Goal: Transaction & Acquisition: Complete application form

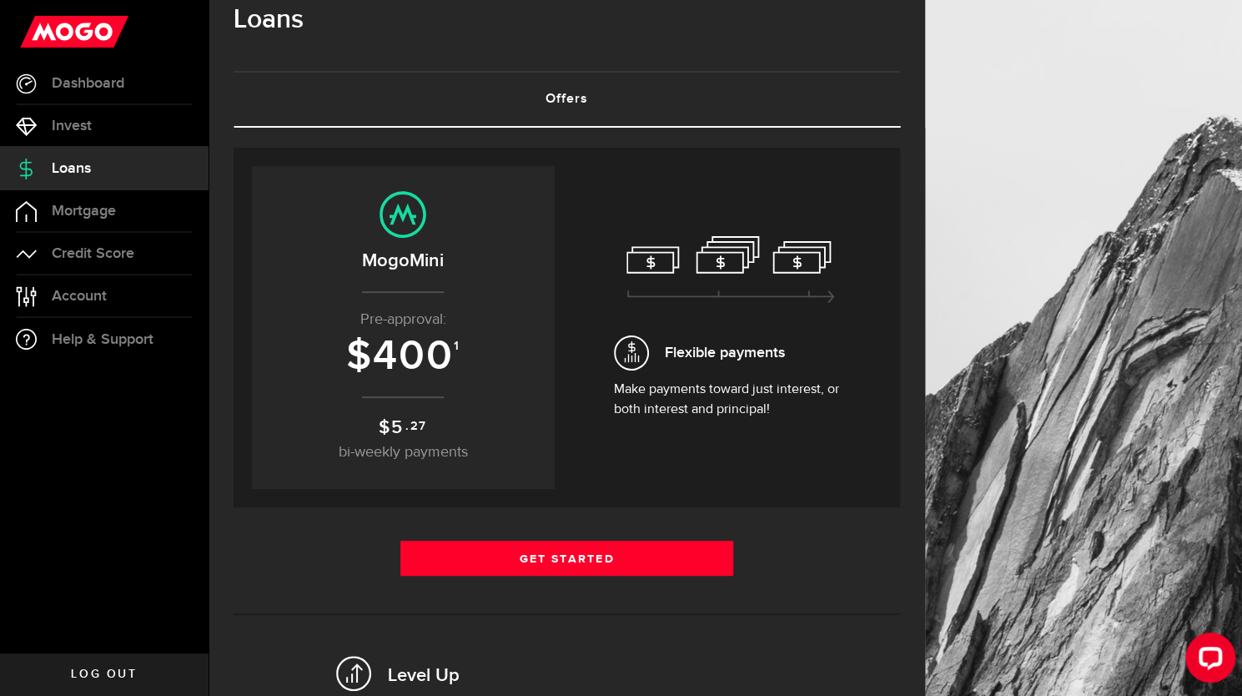
scroll to position [38, 0]
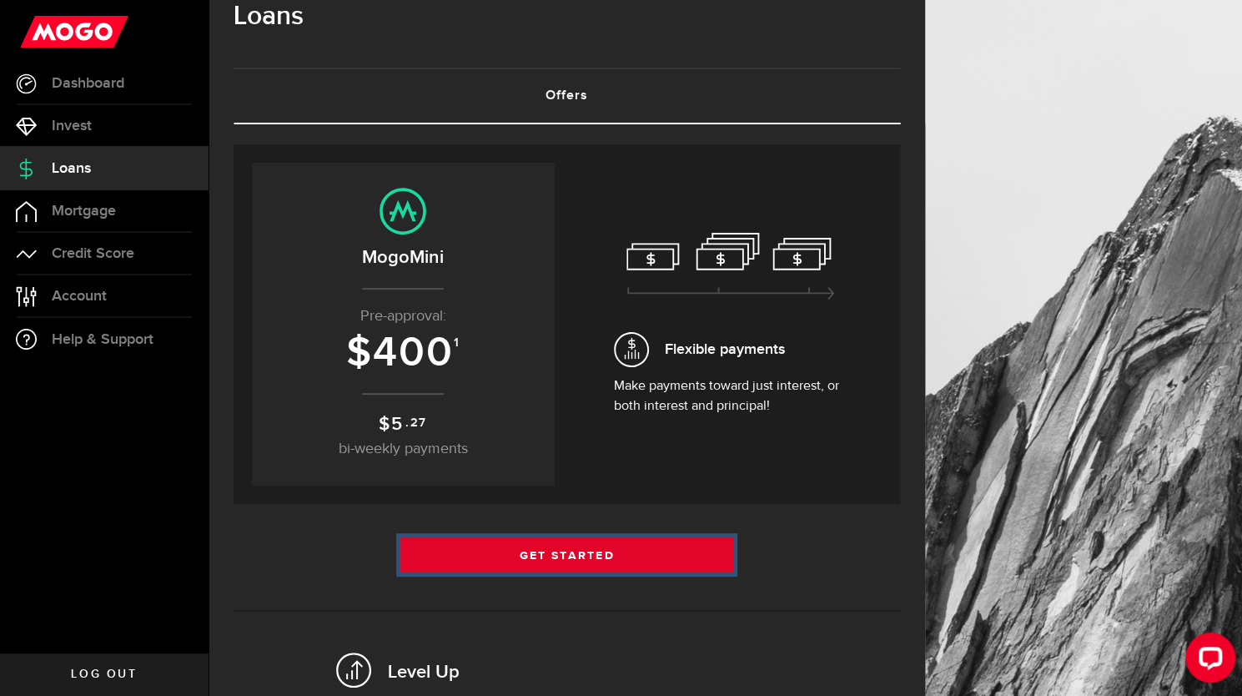
click at [607, 555] on link "Get Started" at bounding box center [567, 554] width 334 height 35
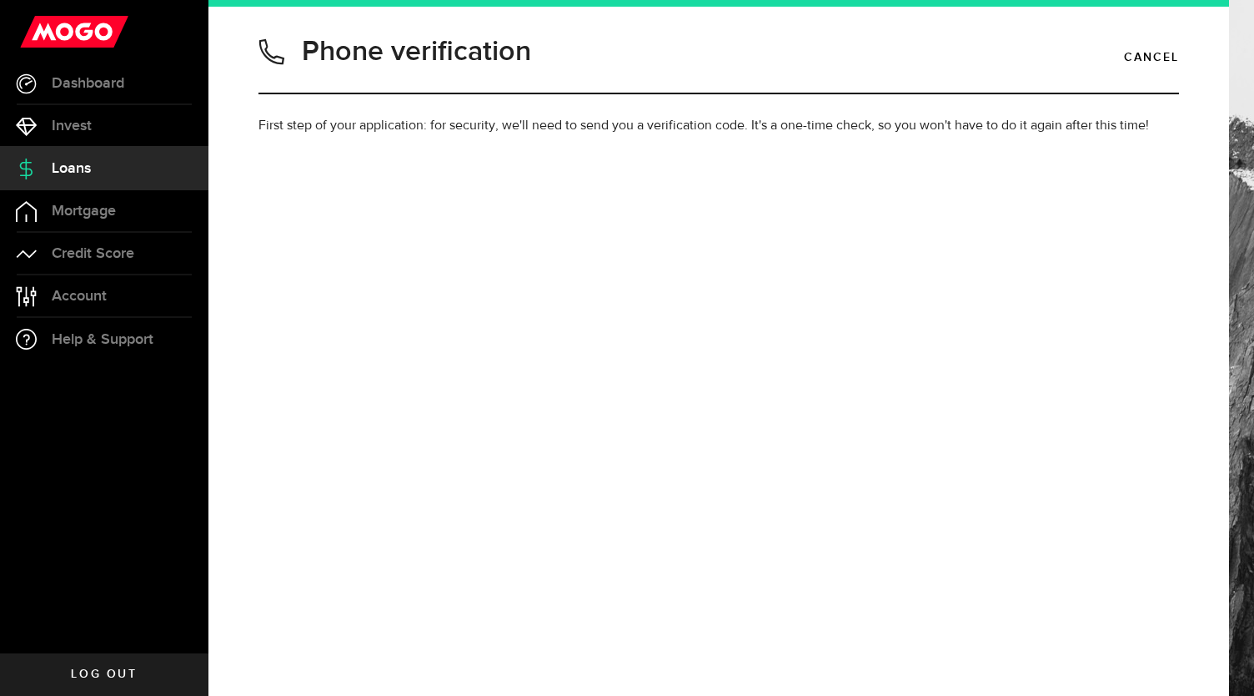
type input "9023294035"
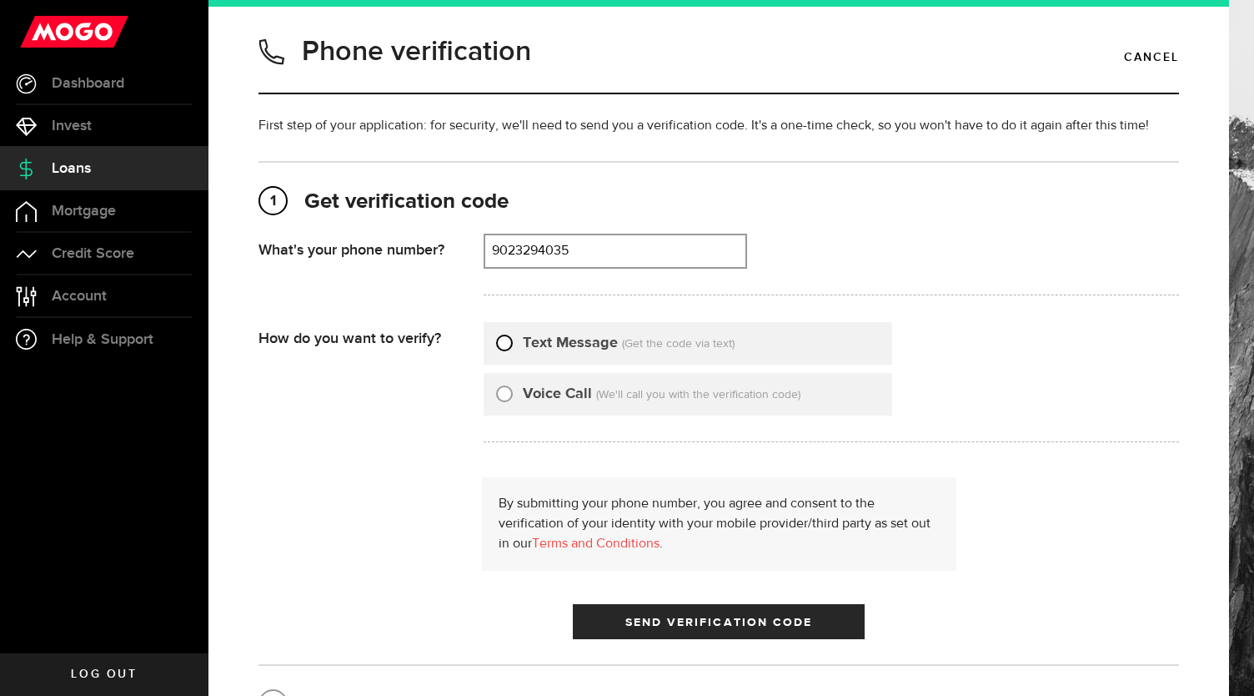
click at [509, 339] on input "Text Message" at bounding box center [504, 340] width 17 height 17
radio input "true"
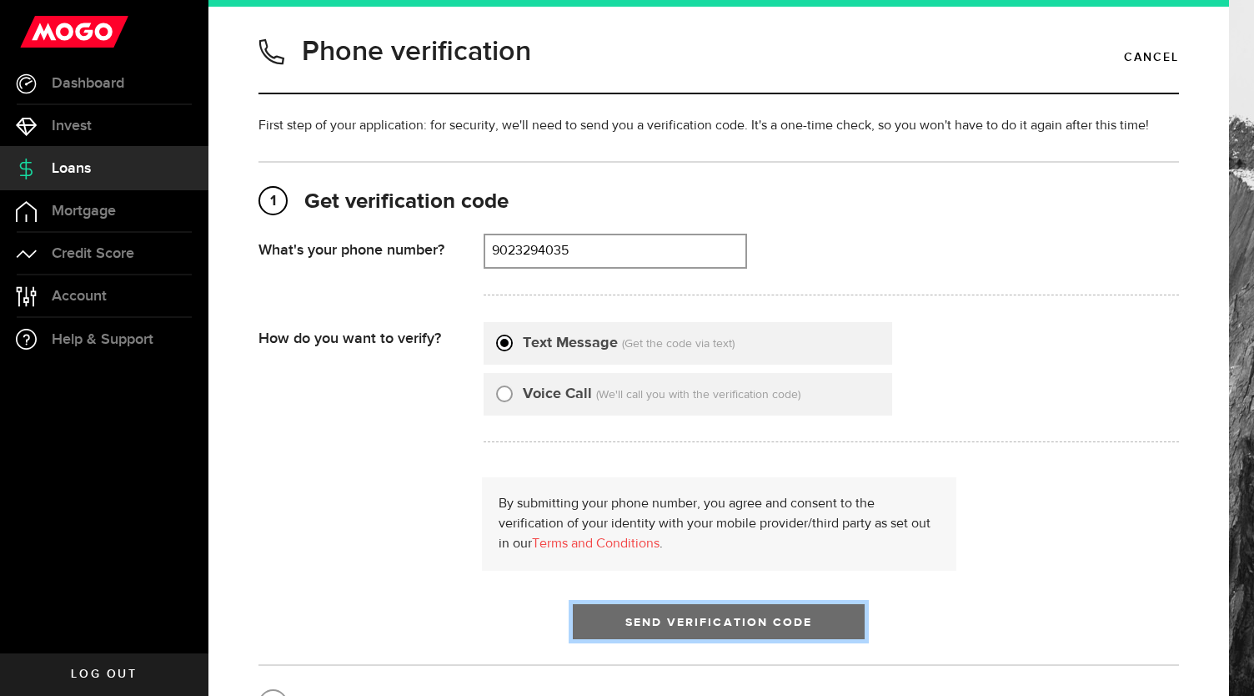
click at [656, 633] on button "Send Verification Code" at bounding box center [719, 621] width 292 height 35
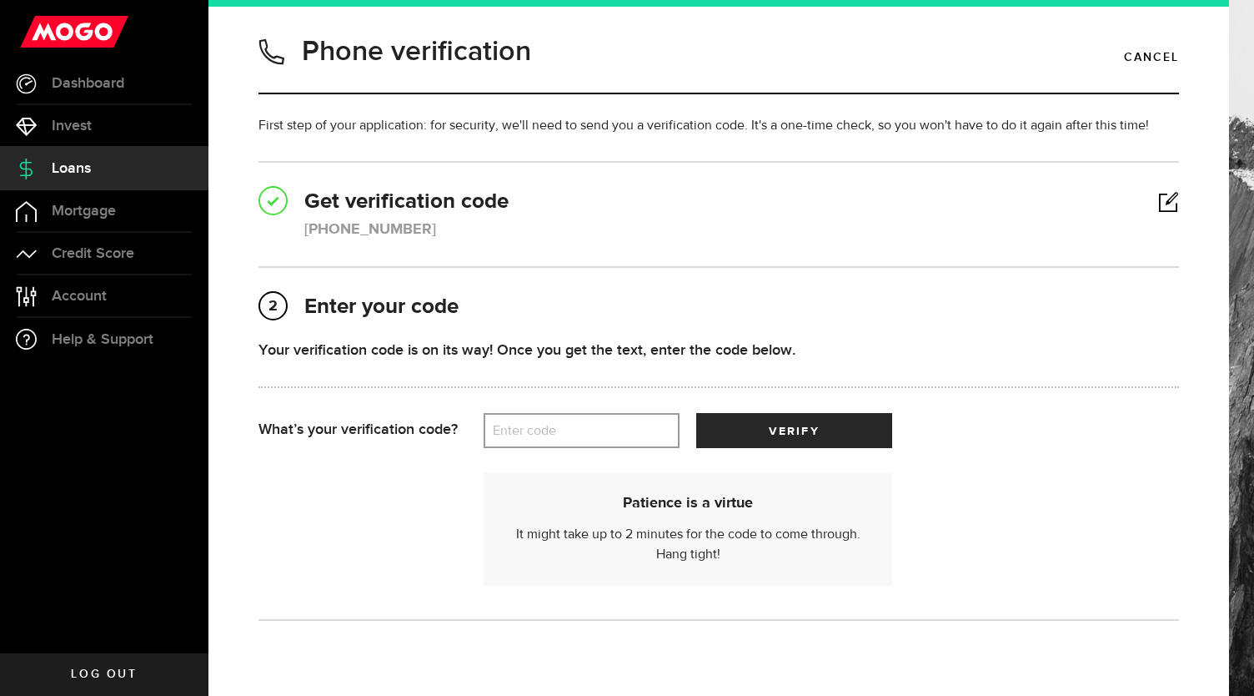
click at [541, 425] on label "Enter code" at bounding box center [582, 431] width 196 height 34
click at [541, 425] on input "Enter code" at bounding box center [582, 430] width 196 height 35
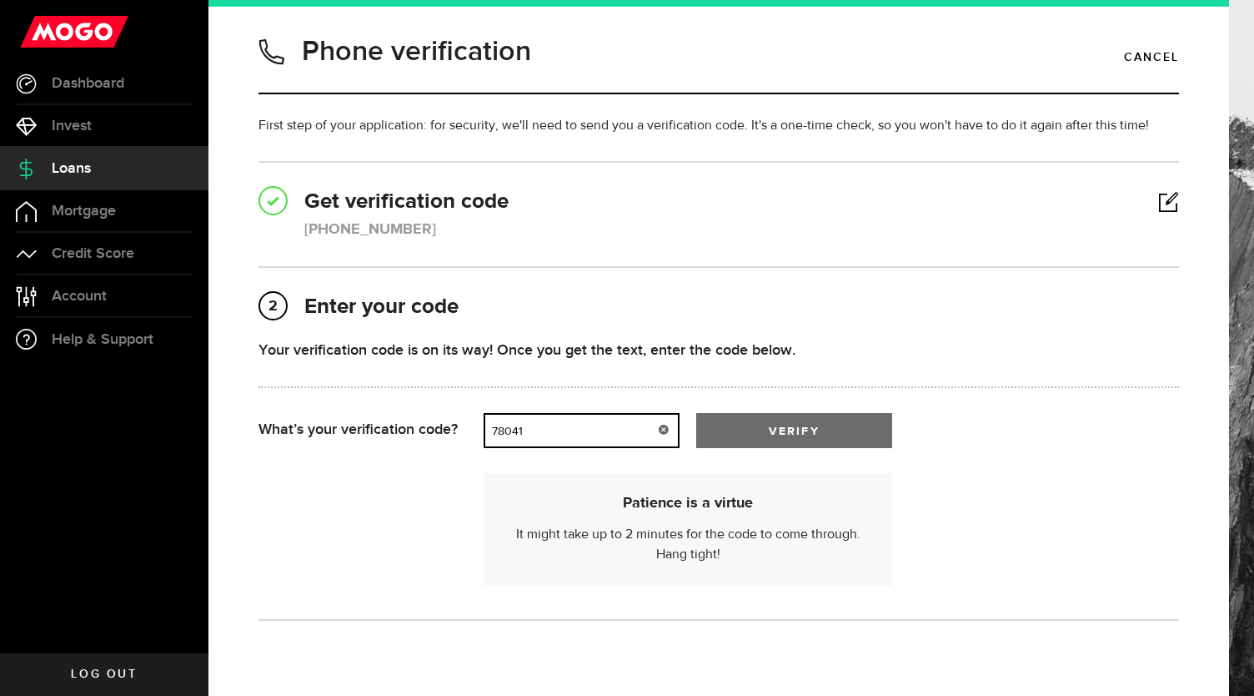
type input "78041"
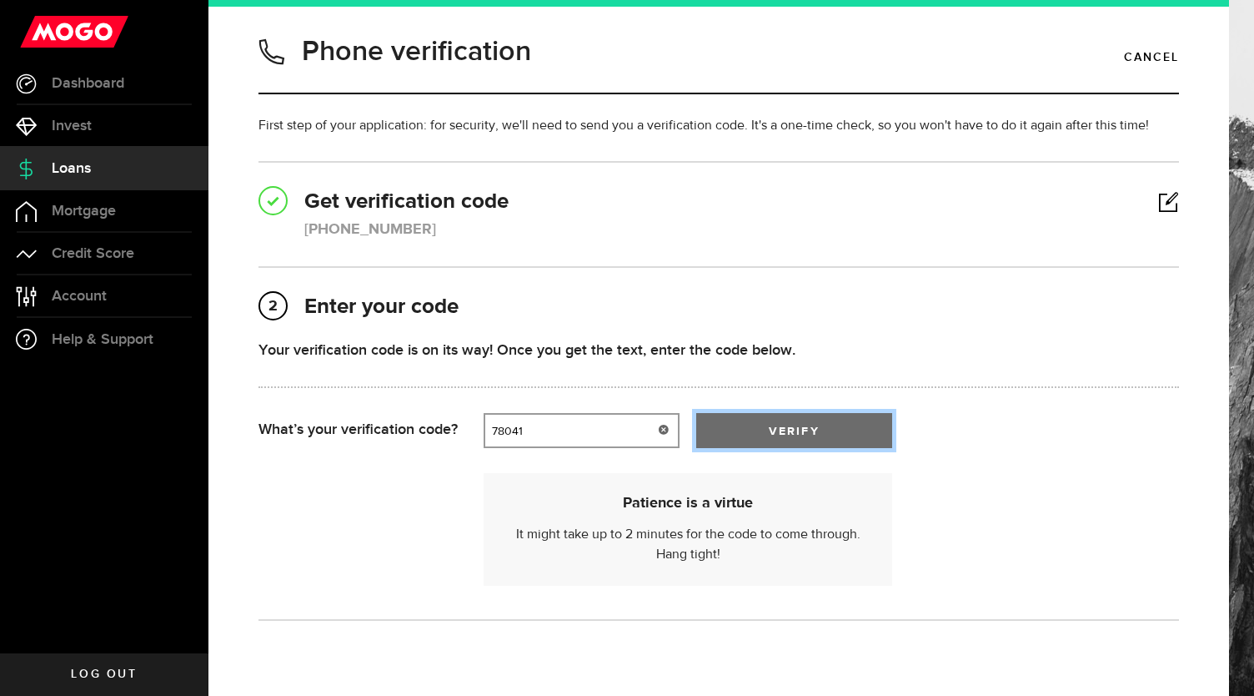
click at [771, 446] on button "verify" at bounding box center [794, 430] width 196 height 35
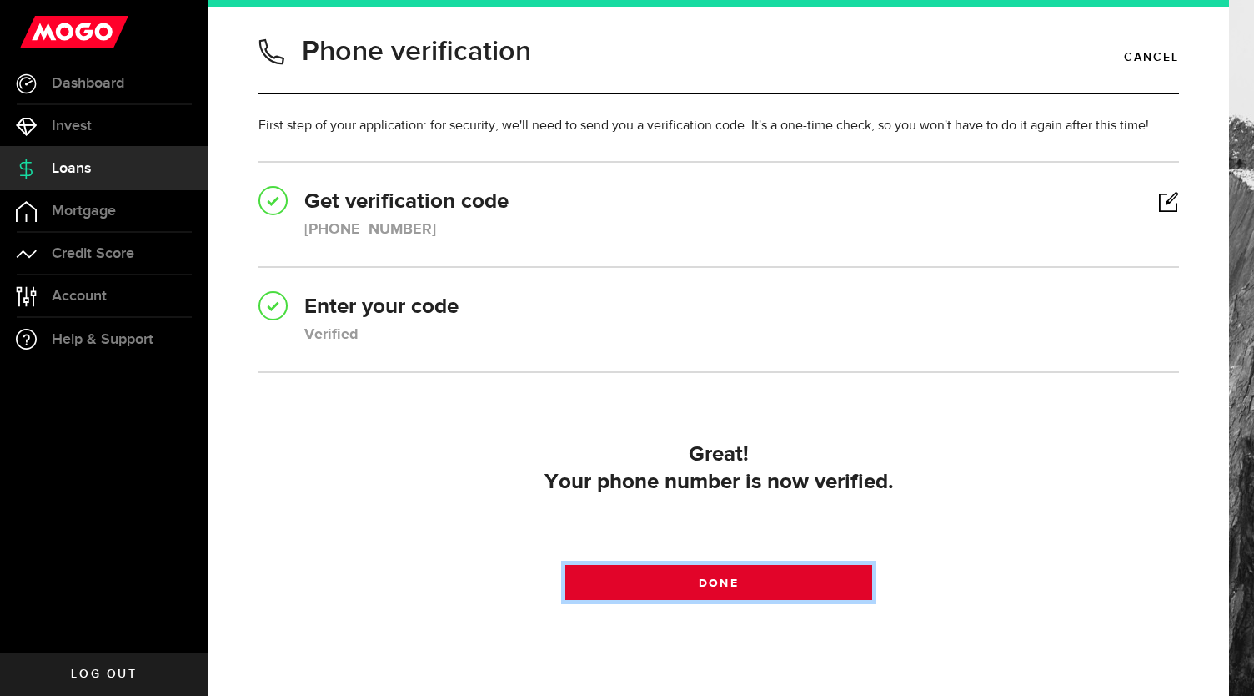
click at [664, 575] on link "Done" at bounding box center [718, 582] width 307 height 35
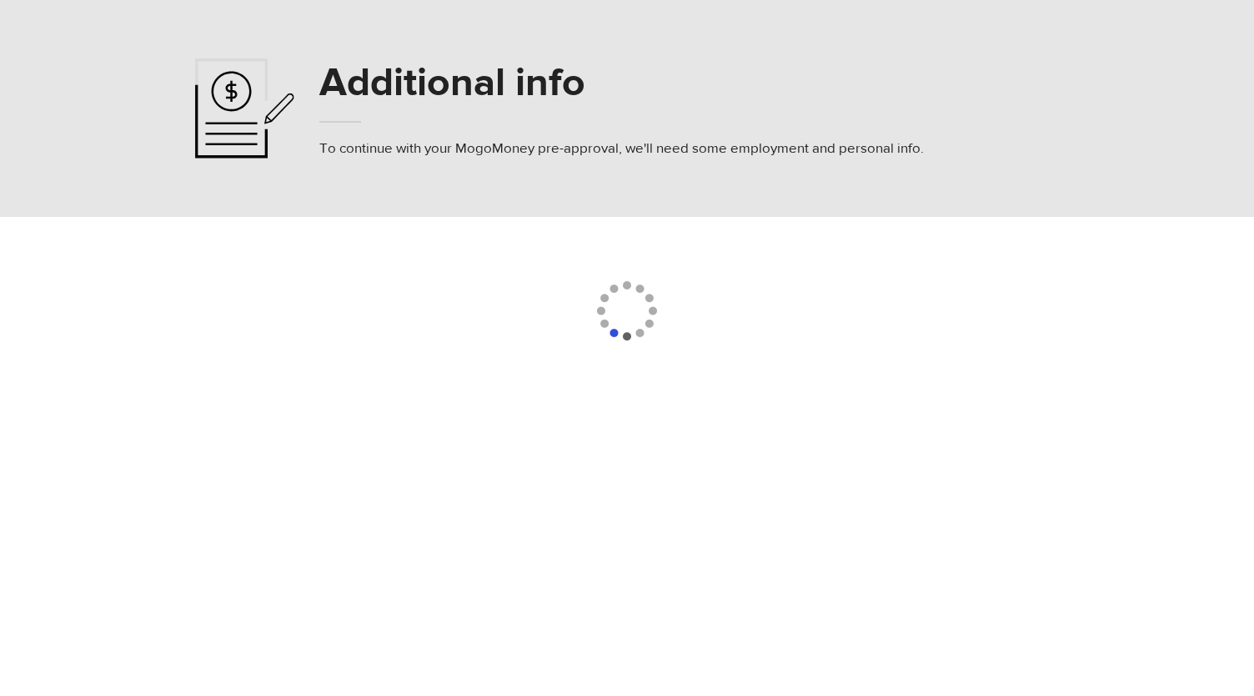
select select
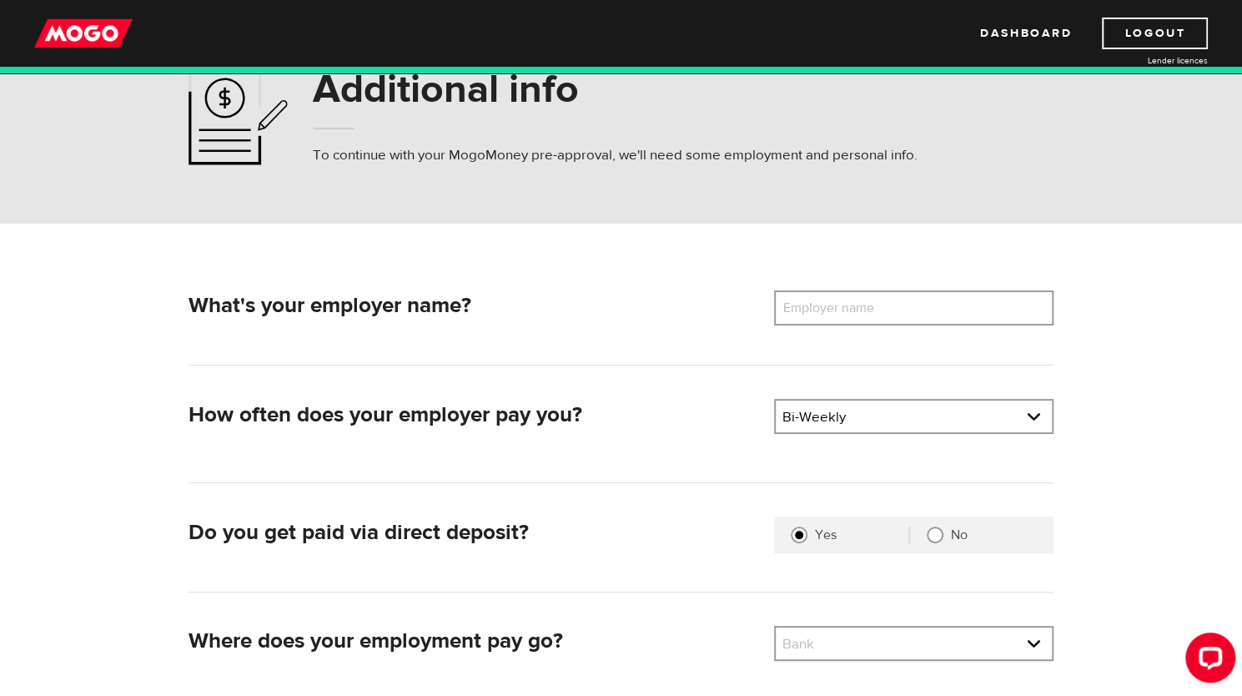
scroll to position [72, 0]
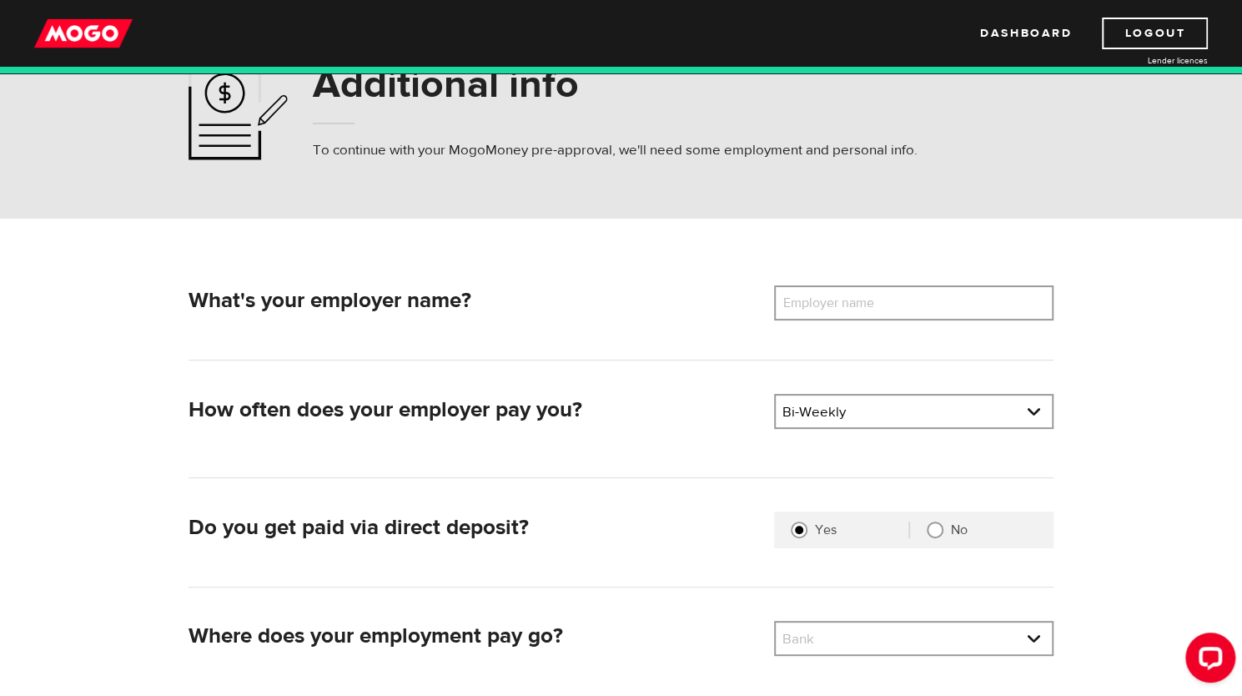
click at [883, 290] on label "Employer name" at bounding box center [841, 302] width 134 height 35
click at [883, 290] on input "Employer name" at bounding box center [913, 302] width 279 height 35
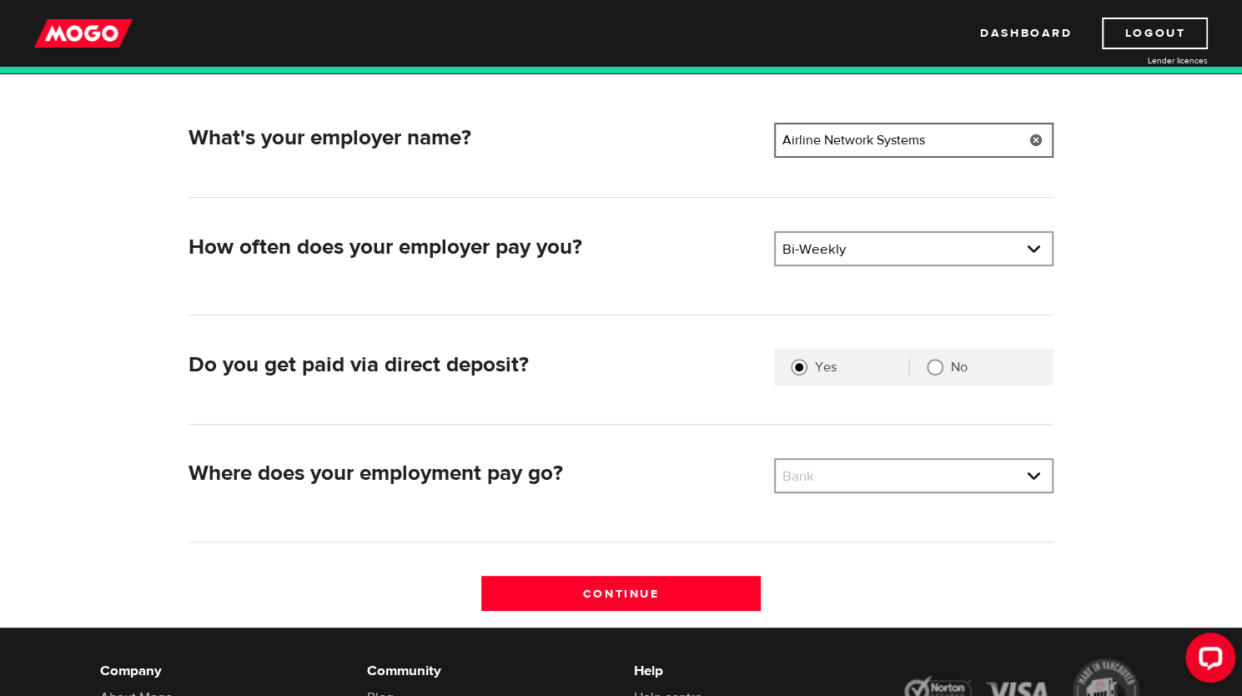
scroll to position [235, 0]
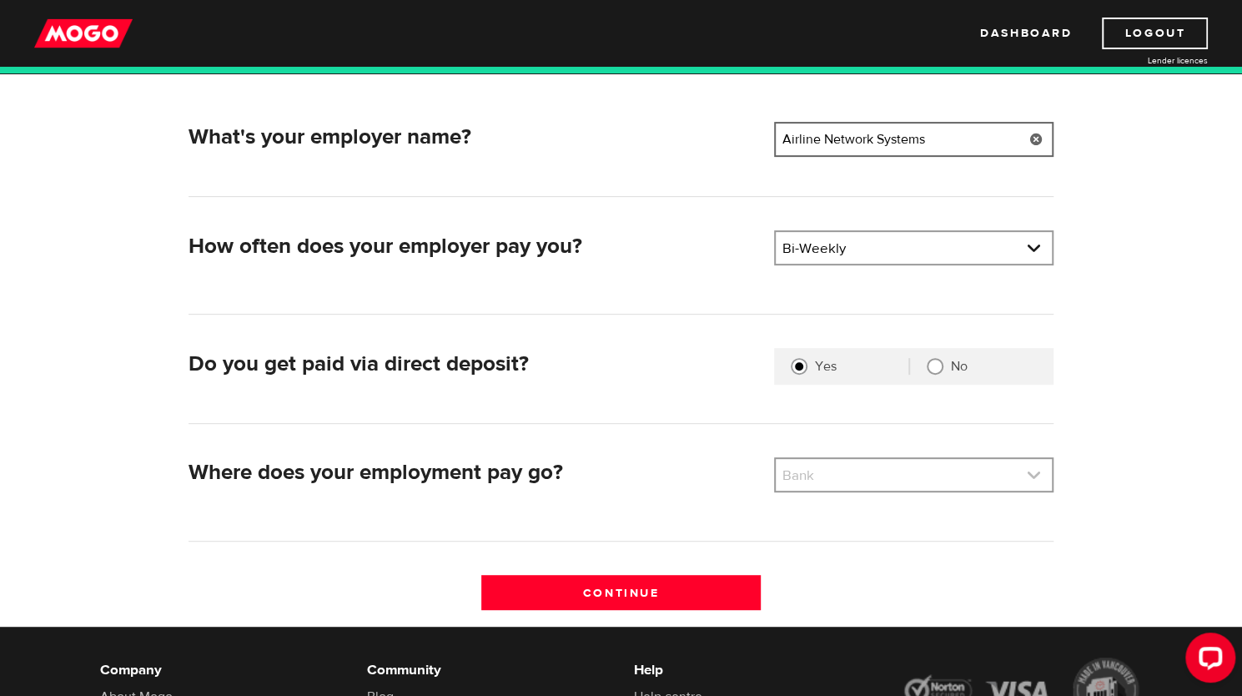
type input "Airline Network Systems"
click at [856, 470] on link at bounding box center [914, 475] width 276 height 32
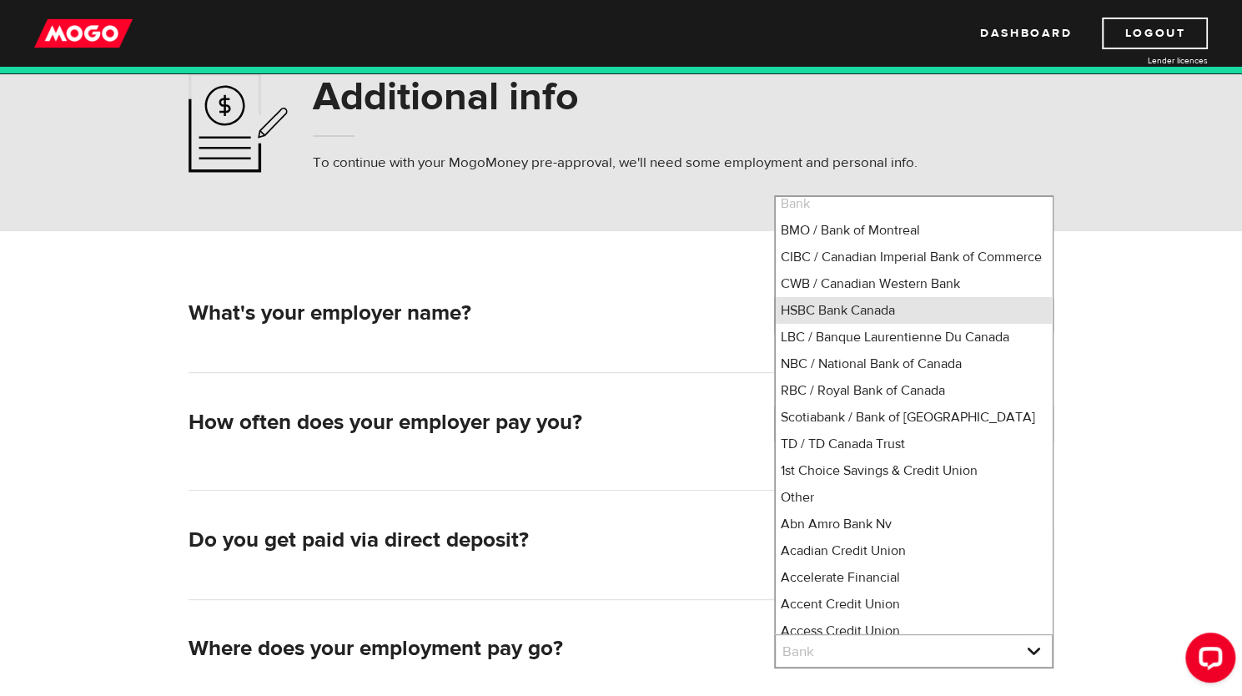
scroll to position [6, 0]
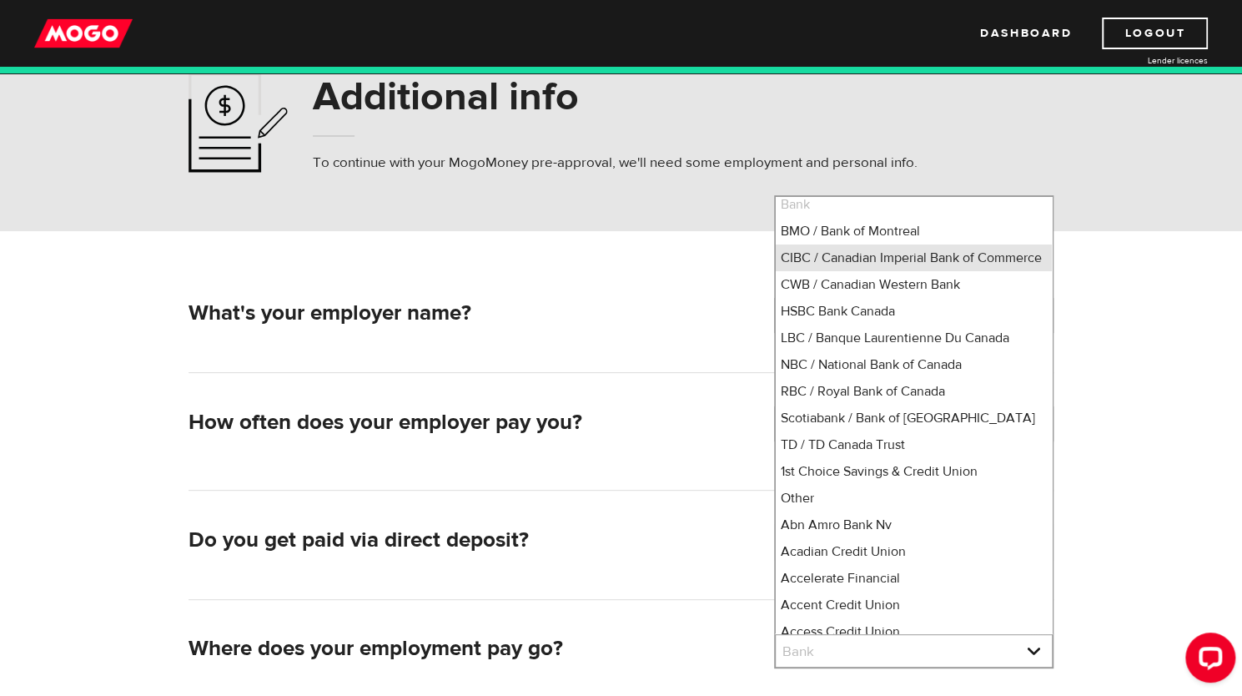
click at [885, 264] on li "CIBC / Canadian Imperial Bank of Commerce" at bounding box center [914, 257] width 276 height 27
select select "4"
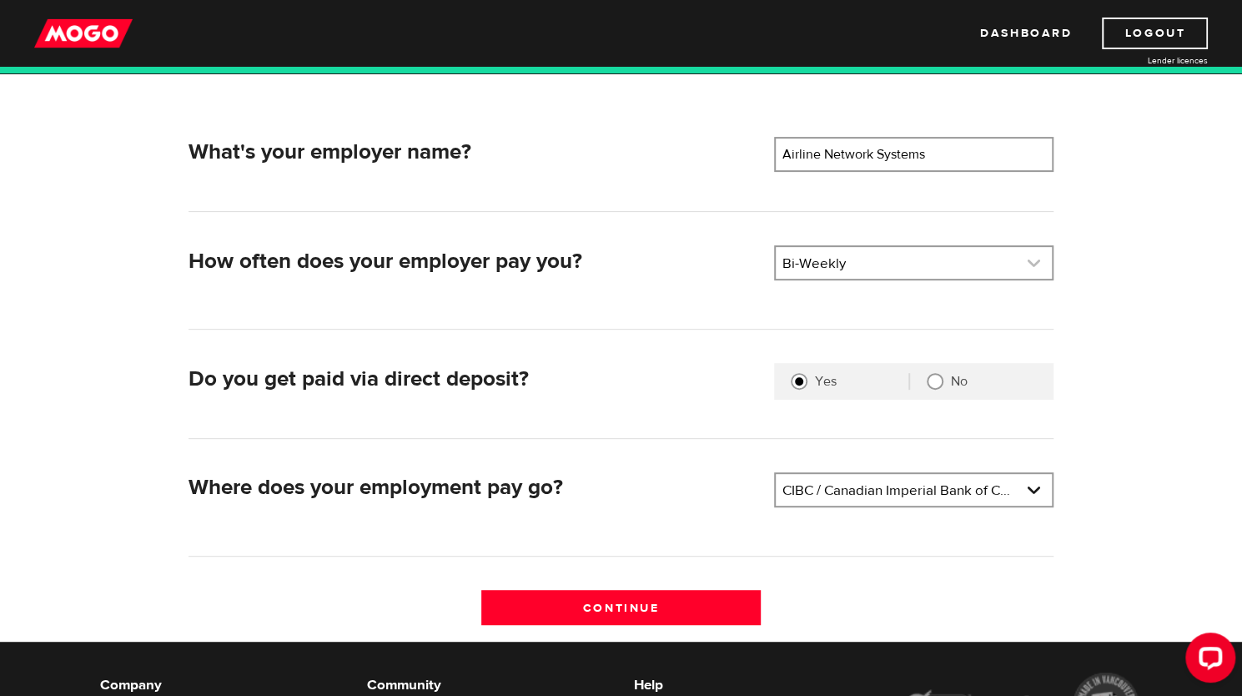
scroll to position [221, 0]
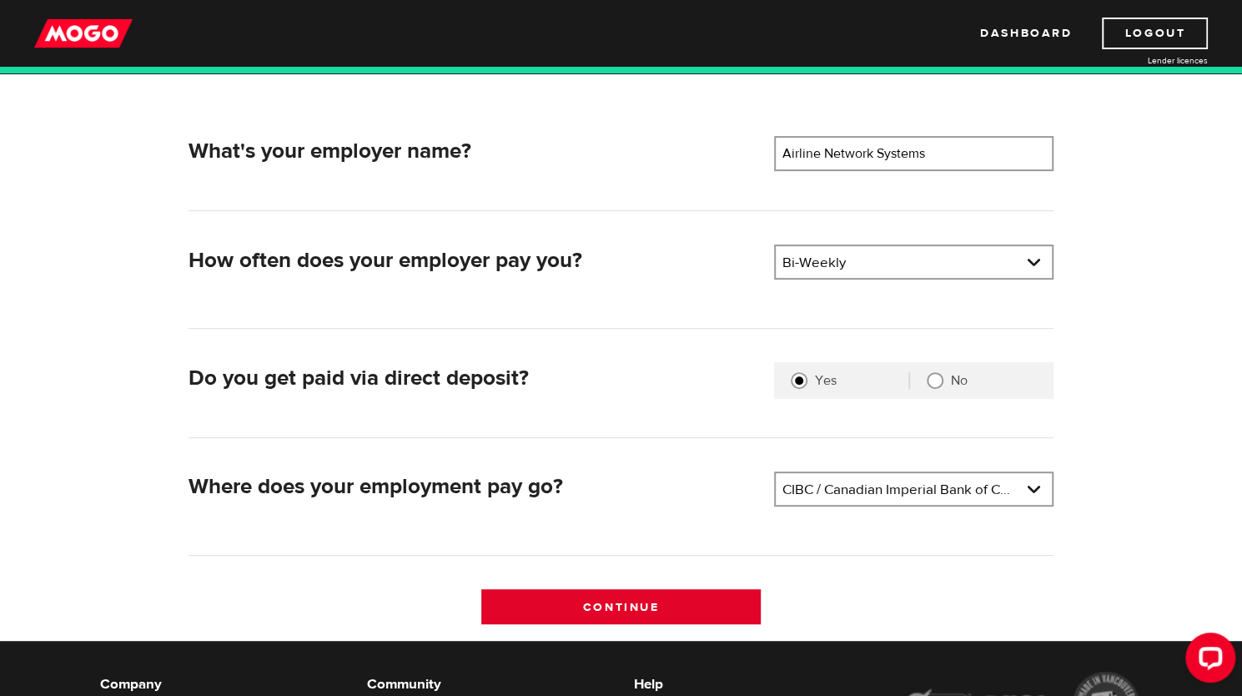
click at [669, 610] on input "Continue" at bounding box center [620, 606] width 279 height 35
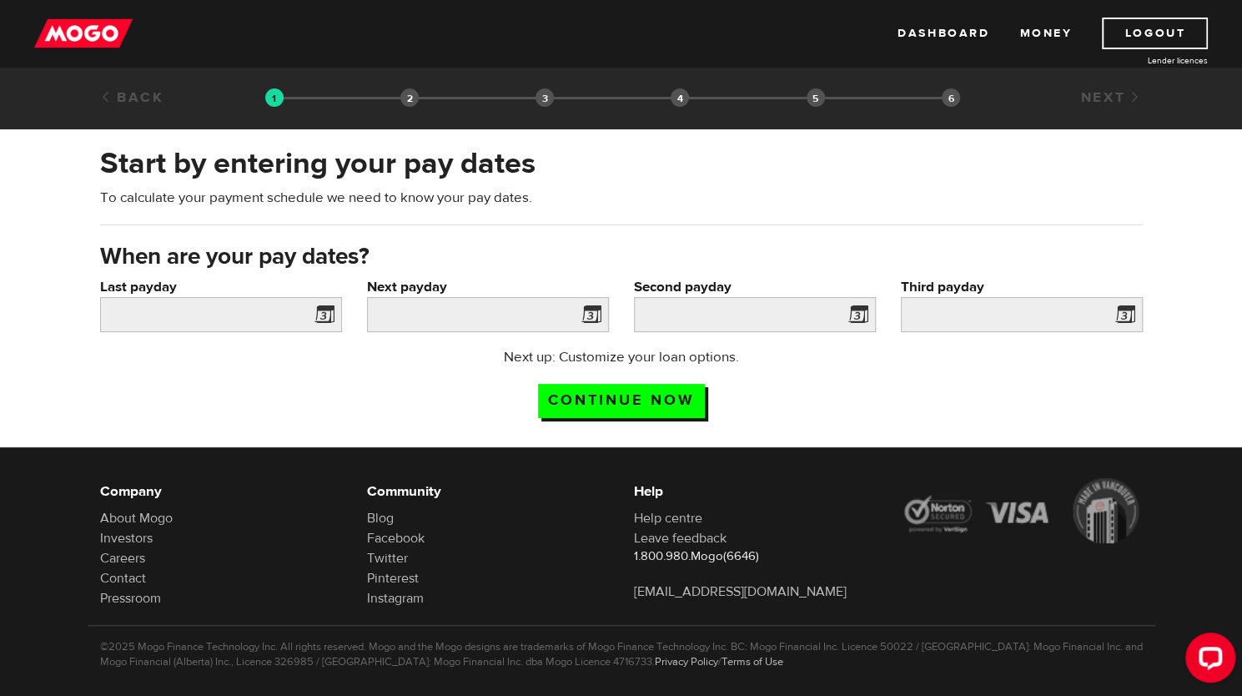
scroll to position [18, 0]
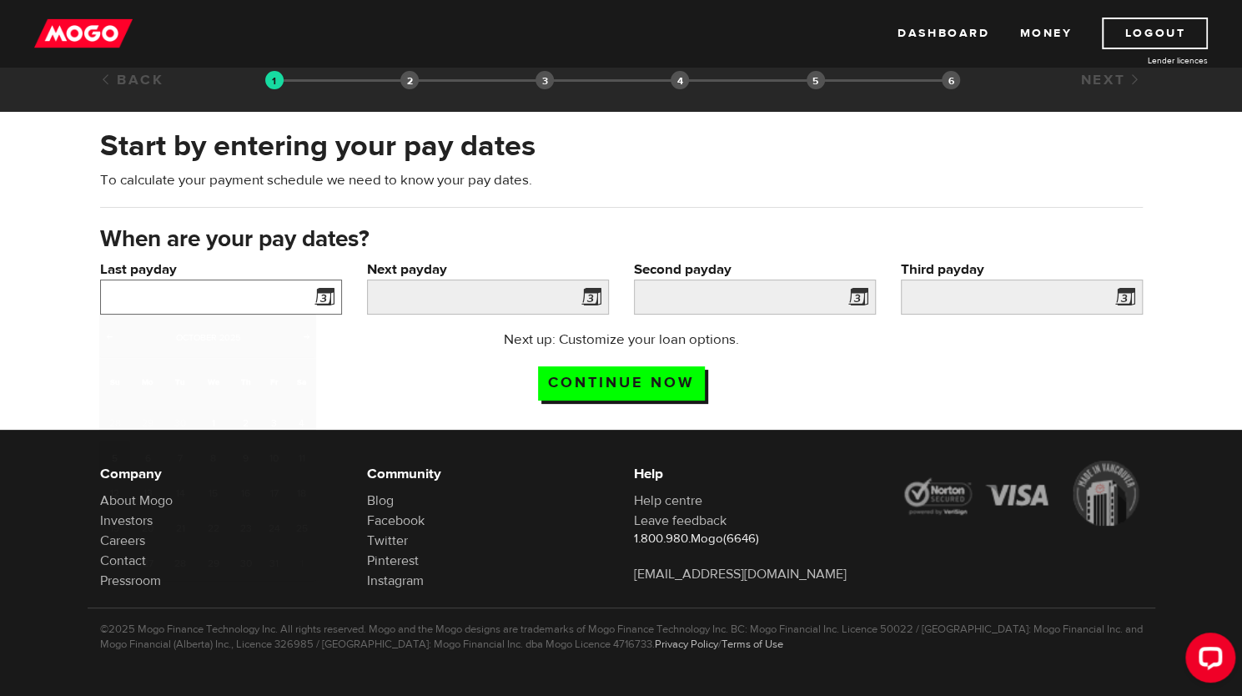
click at [300, 299] on input "Last payday" at bounding box center [221, 296] width 242 height 35
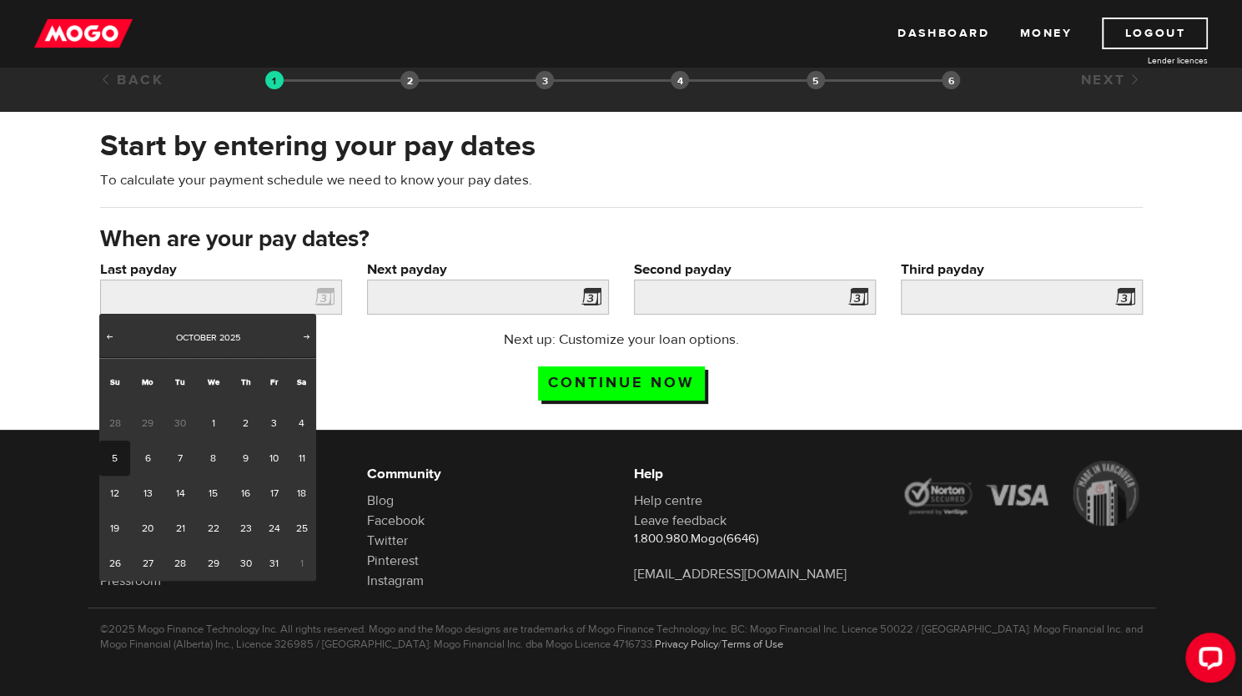
click at [179, 420] on span "30" at bounding box center [180, 422] width 31 height 35
click at [179, 422] on span "30" at bounding box center [180, 422] width 31 height 35
click at [114, 336] on span "Prev" at bounding box center [109, 335] width 13 height 13
click at [180, 560] on link "30" at bounding box center [180, 562] width 31 height 35
type input "[DATE]"
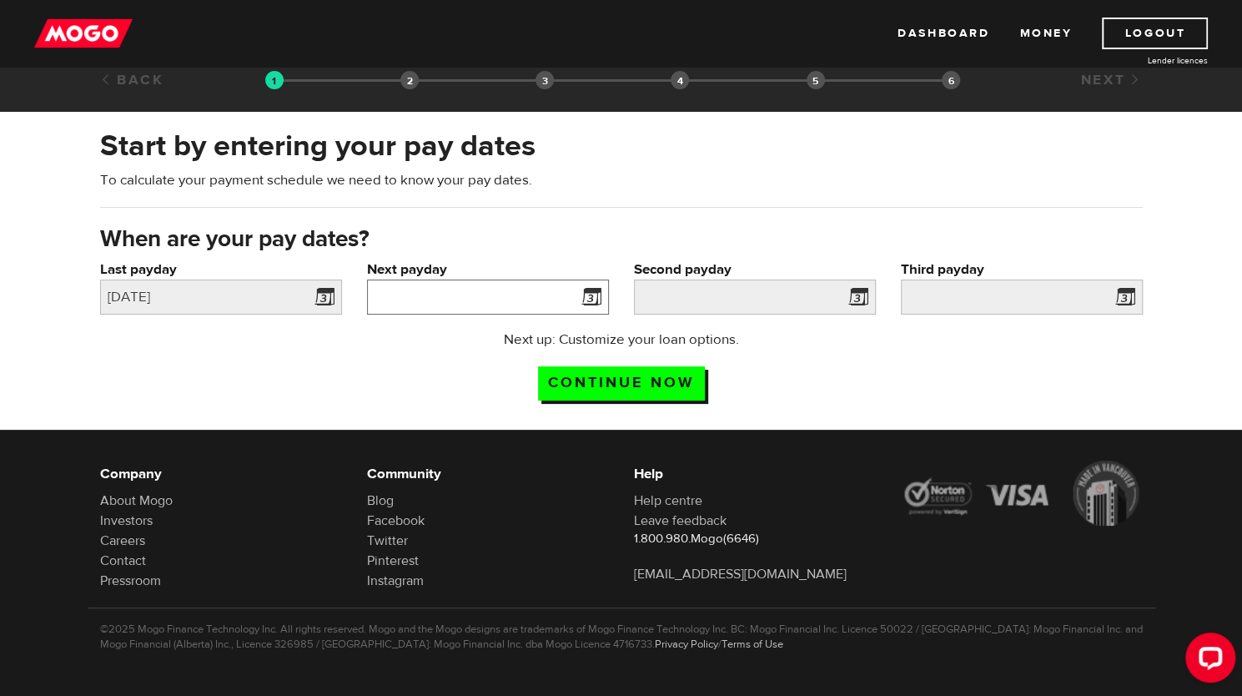
click at [497, 288] on input "Next payday" at bounding box center [488, 296] width 242 height 35
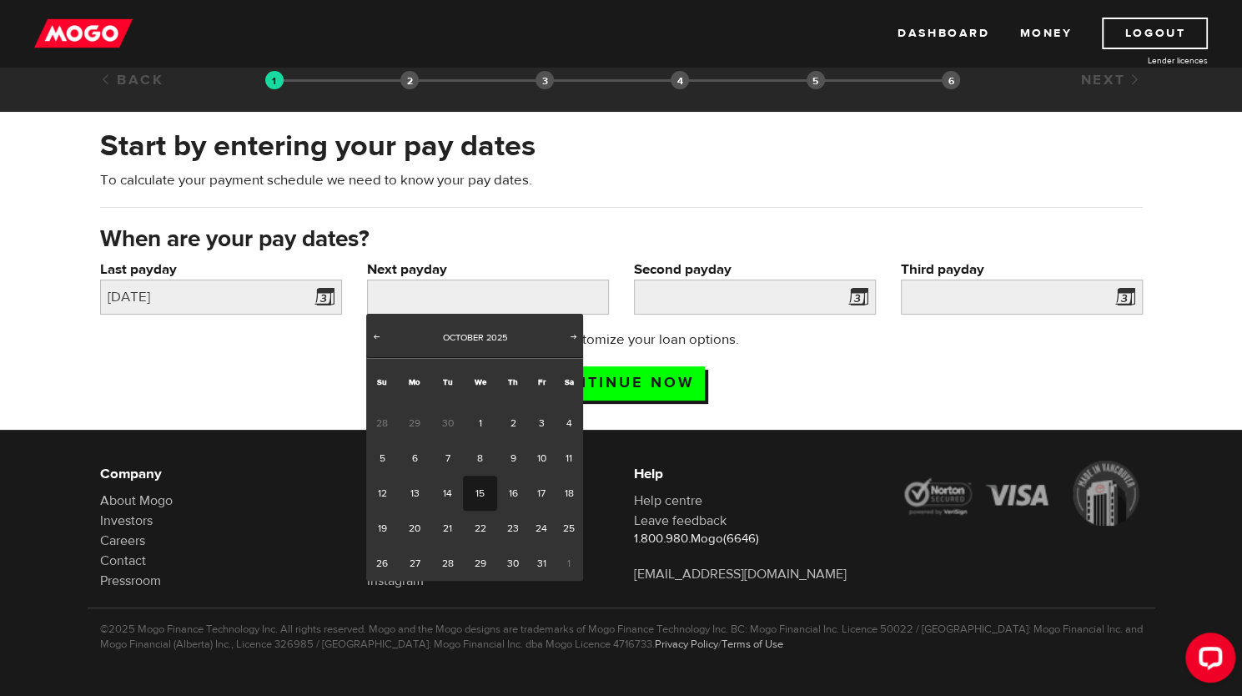
click at [479, 489] on link "15" at bounding box center [480, 492] width 34 height 35
type input "[DATE]"
type input "2025/10/29"
type input "2025/11/12"
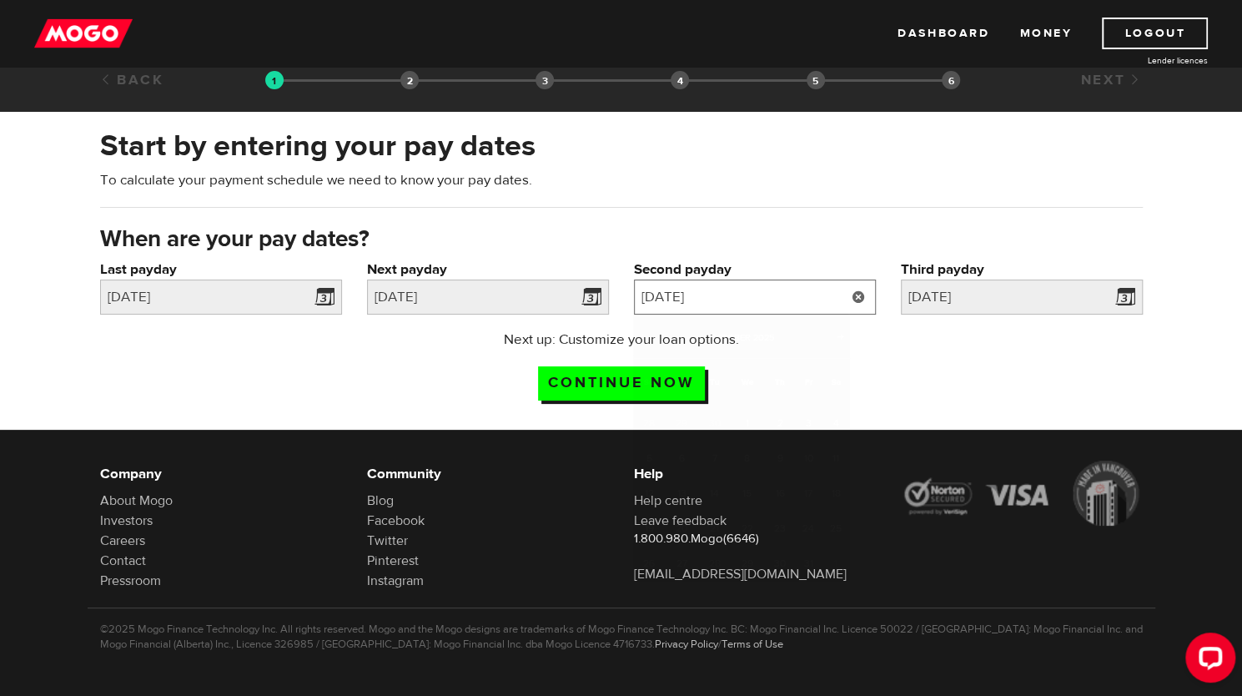
click at [696, 301] on input "2025/10/29" at bounding box center [755, 296] width 242 height 35
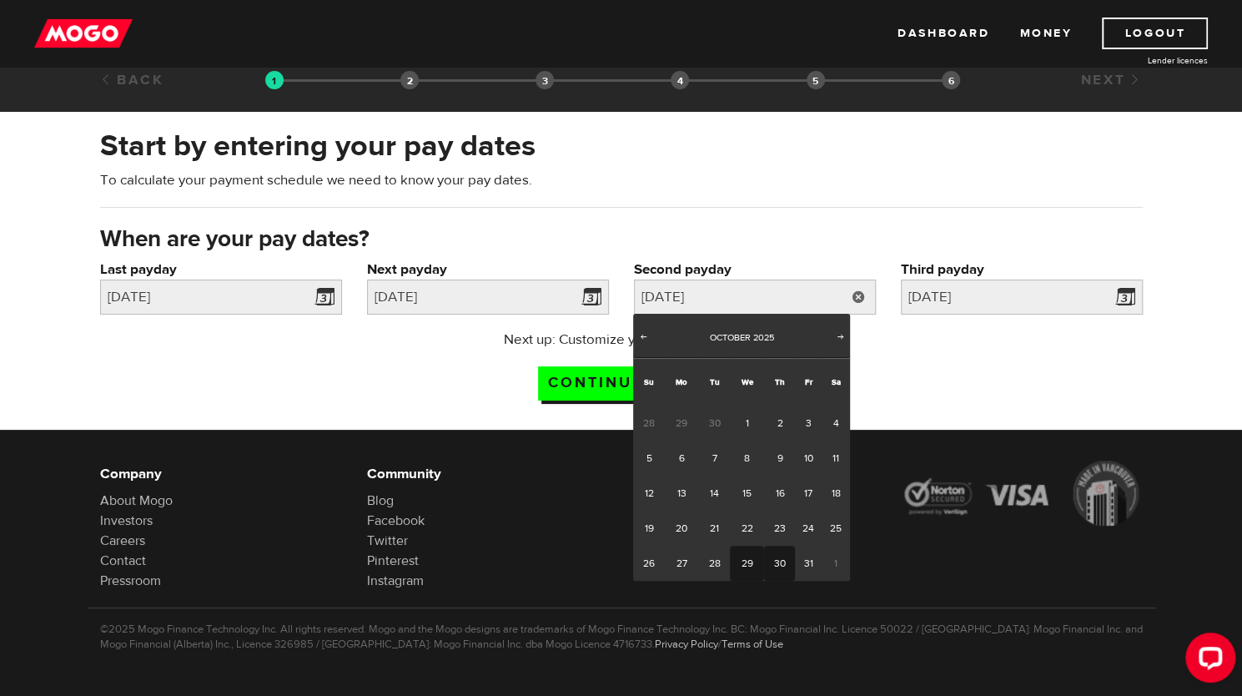
click at [768, 550] on link "30" at bounding box center [779, 562] width 31 height 35
type input "[DATE]"
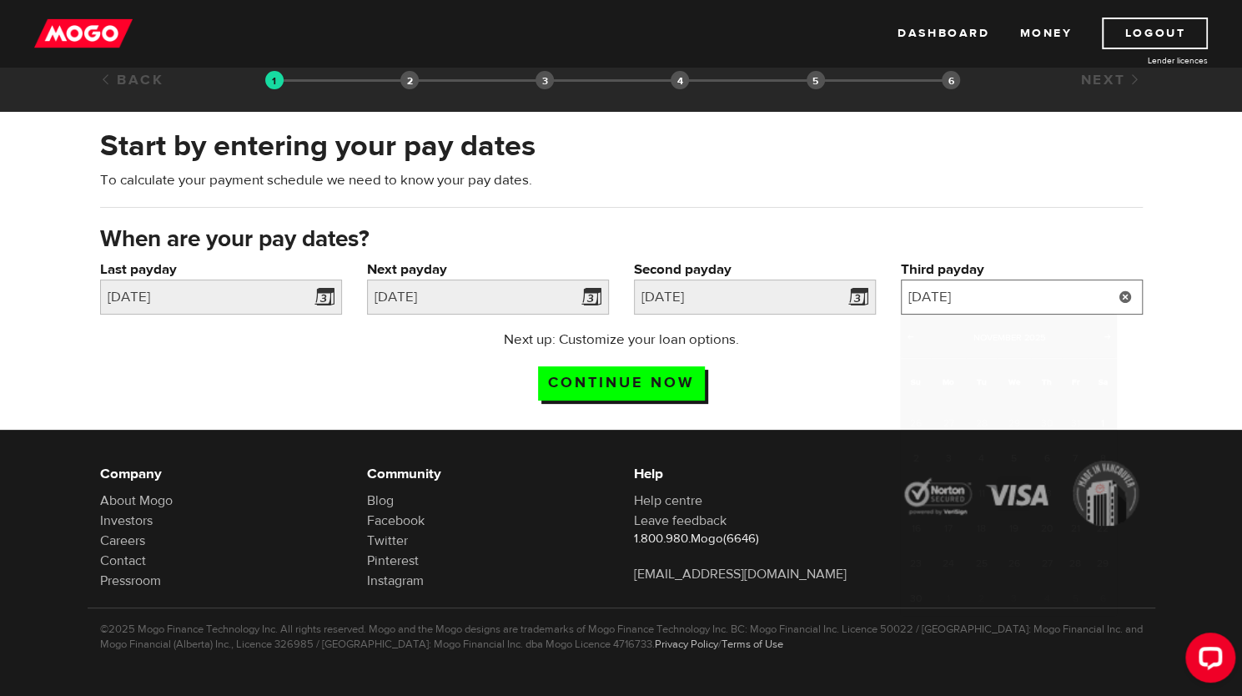
click at [994, 308] on input "2025/11/12" at bounding box center [1022, 296] width 242 height 35
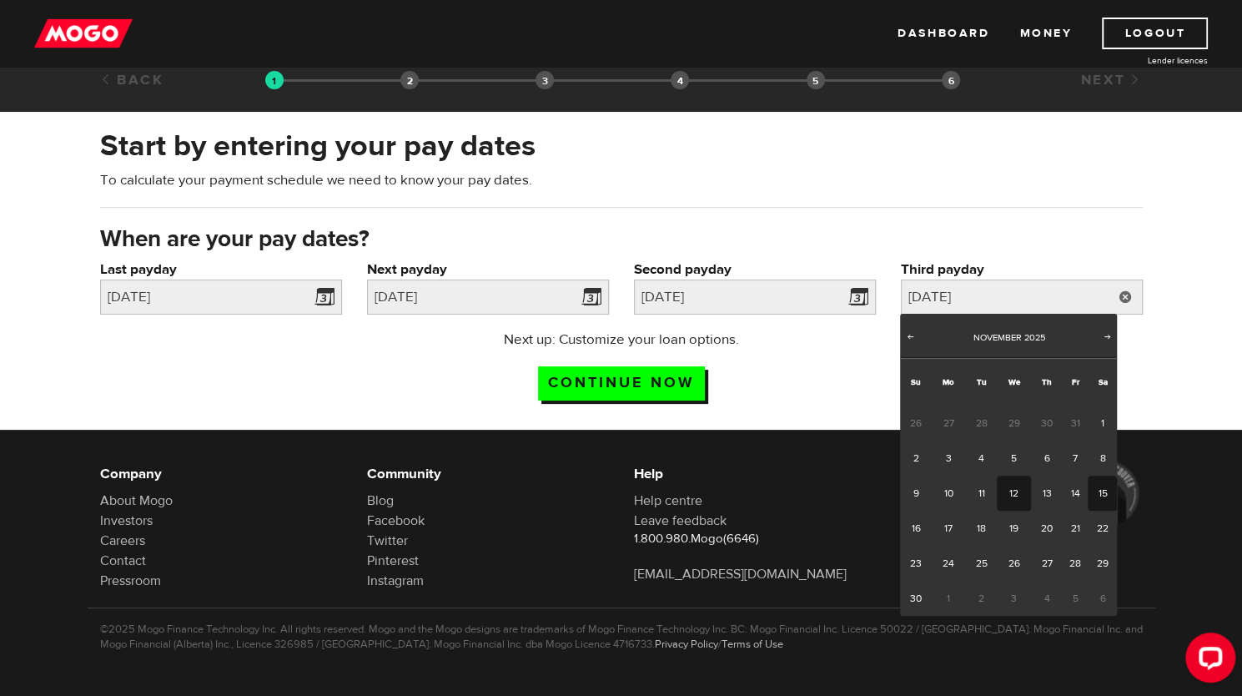
click at [1092, 491] on link "15" at bounding box center [1102, 492] width 29 height 35
type input "2025/11/15"
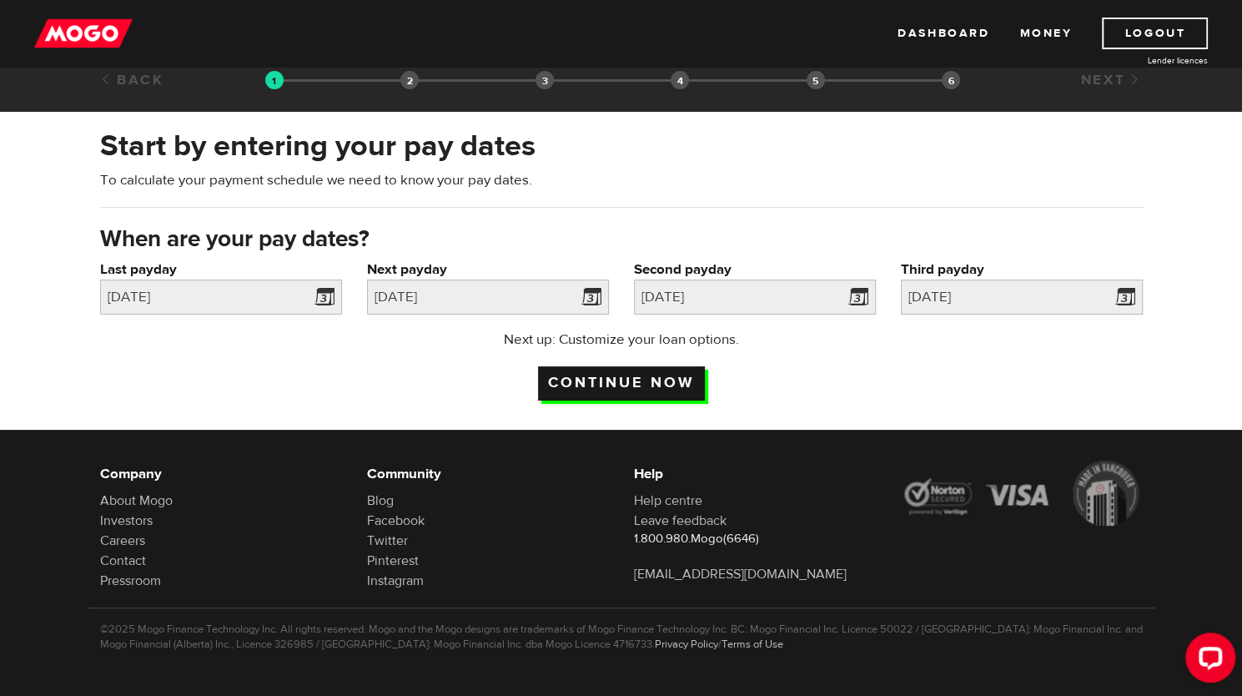
click at [668, 369] on input "Continue now" at bounding box center [621, 383] width 167 height 34
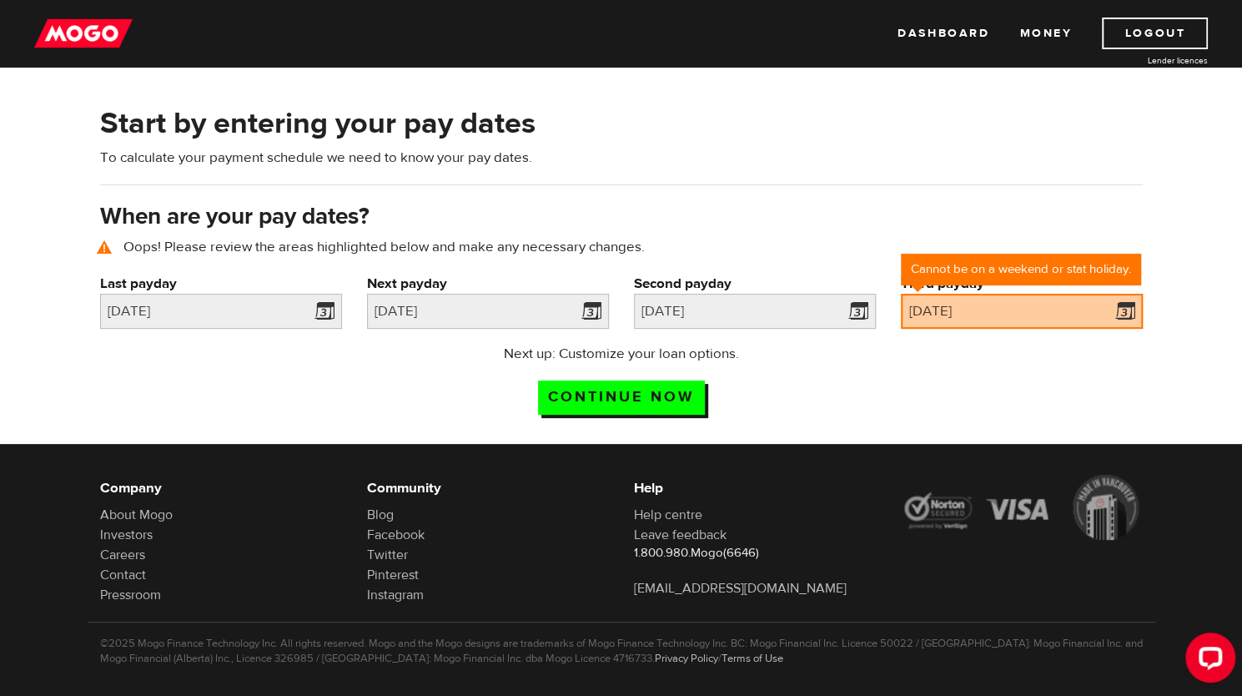
scroll to position [75, 0]
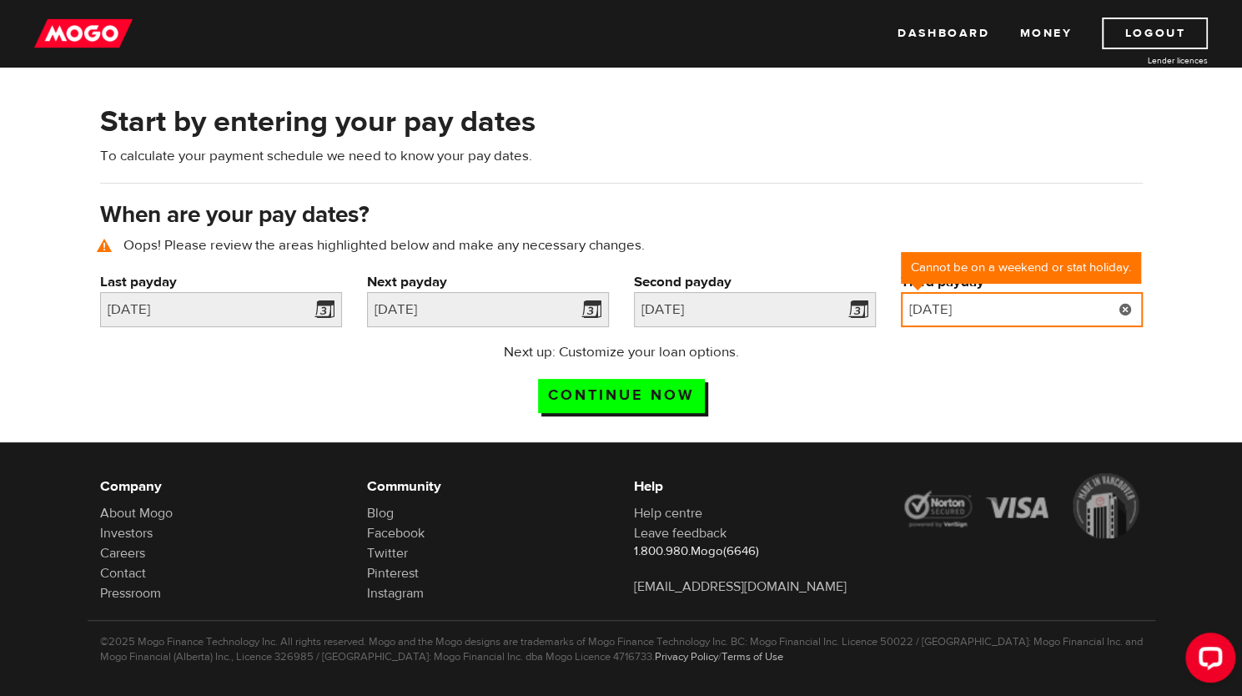
click at [1088, 308] on input "[DATE]" at bounding box center [1022, 309] width 242 height 35
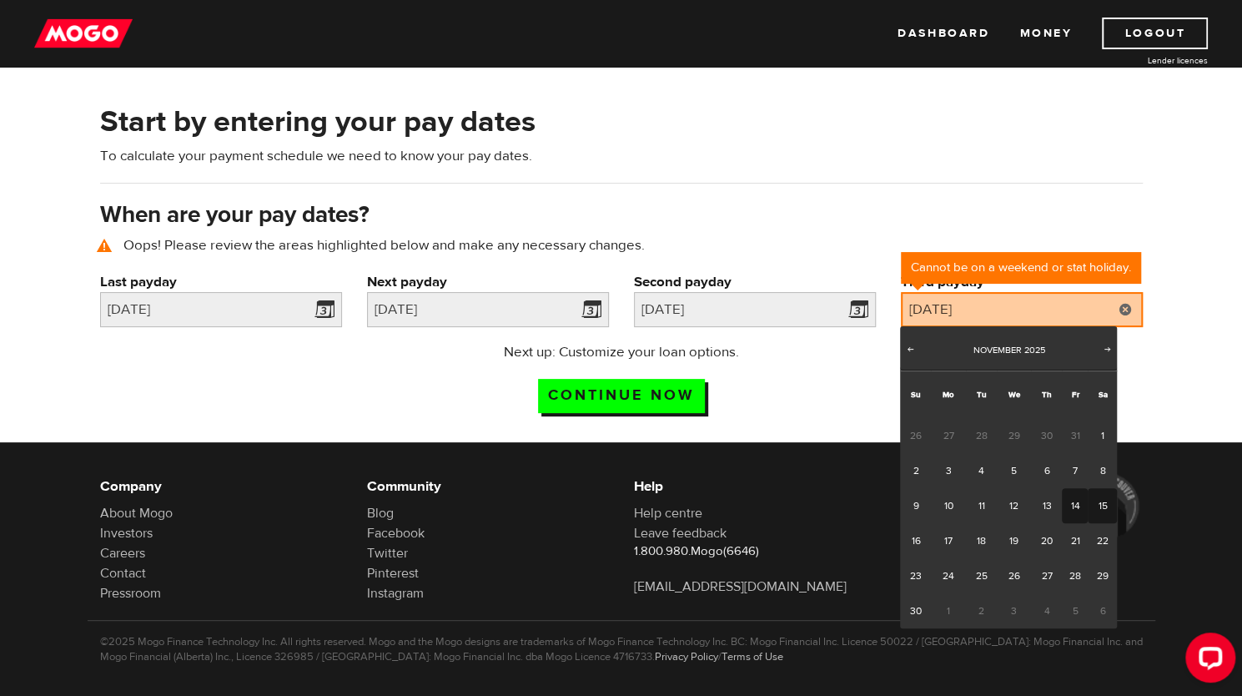
click at [1068, 500] on link "14" at bounding box center [1075, 505] width 26 height 35
type input "[DATE]"
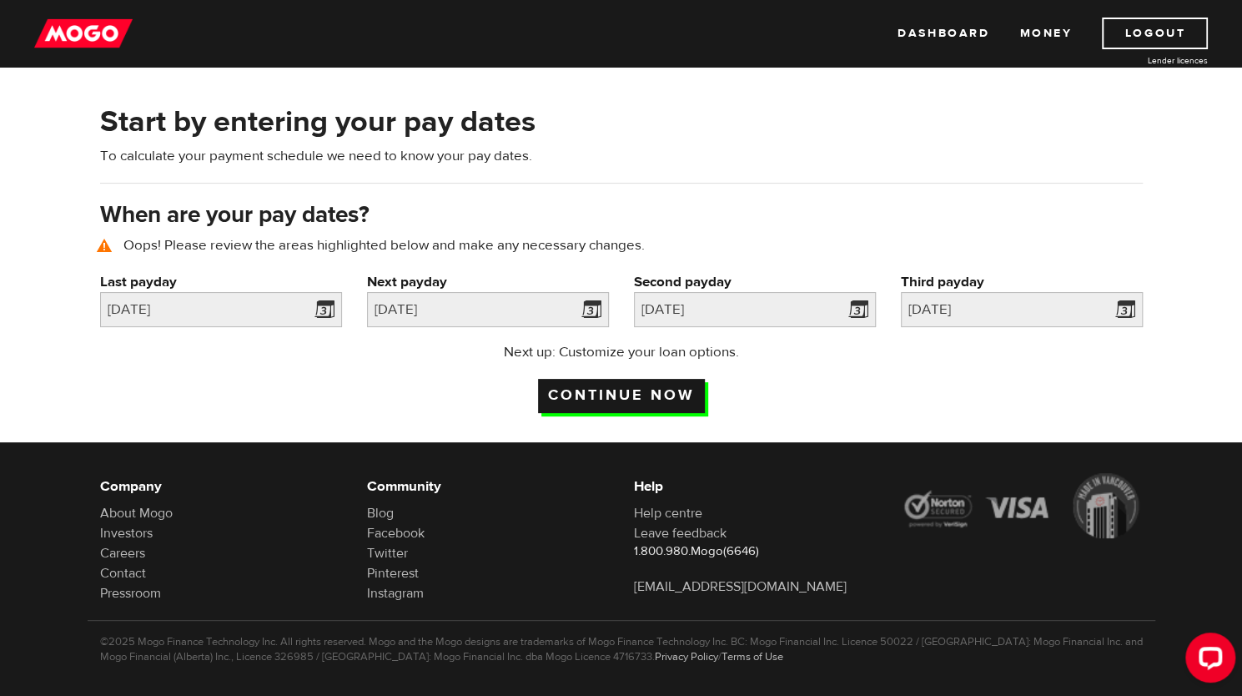
click at [631, 399] on input "Continue now" at bounding box center [621, 396] width 167 height 34
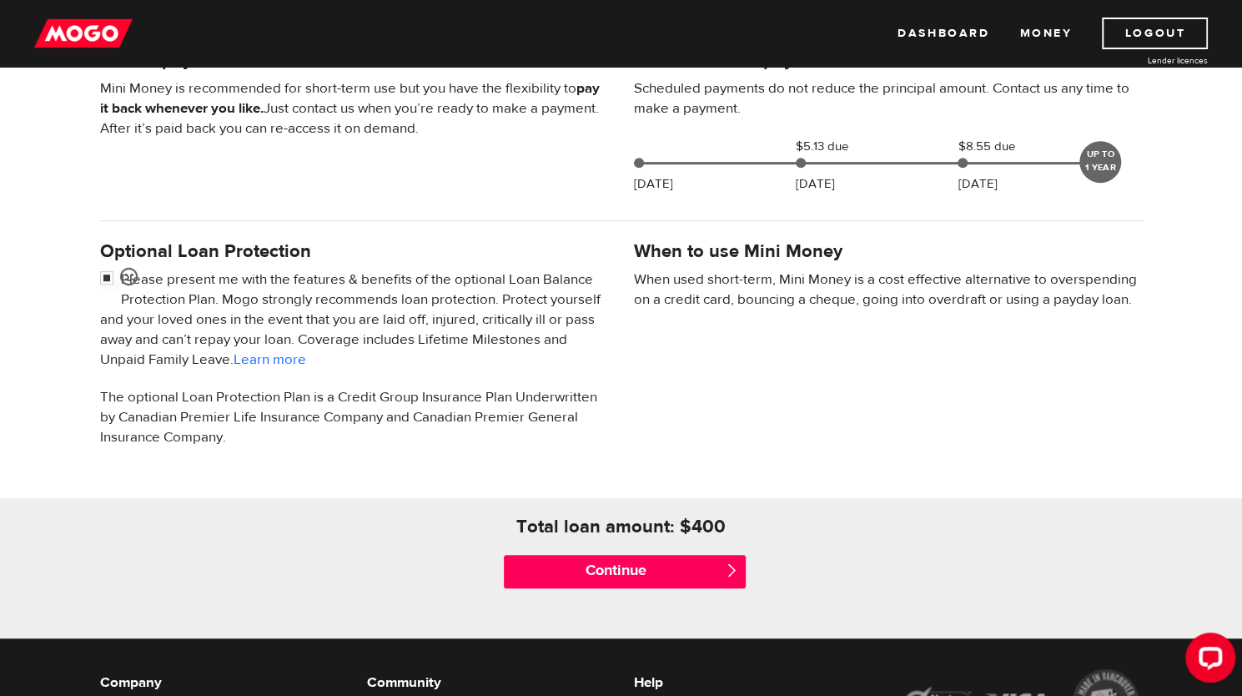
scroll to position [406, 0]
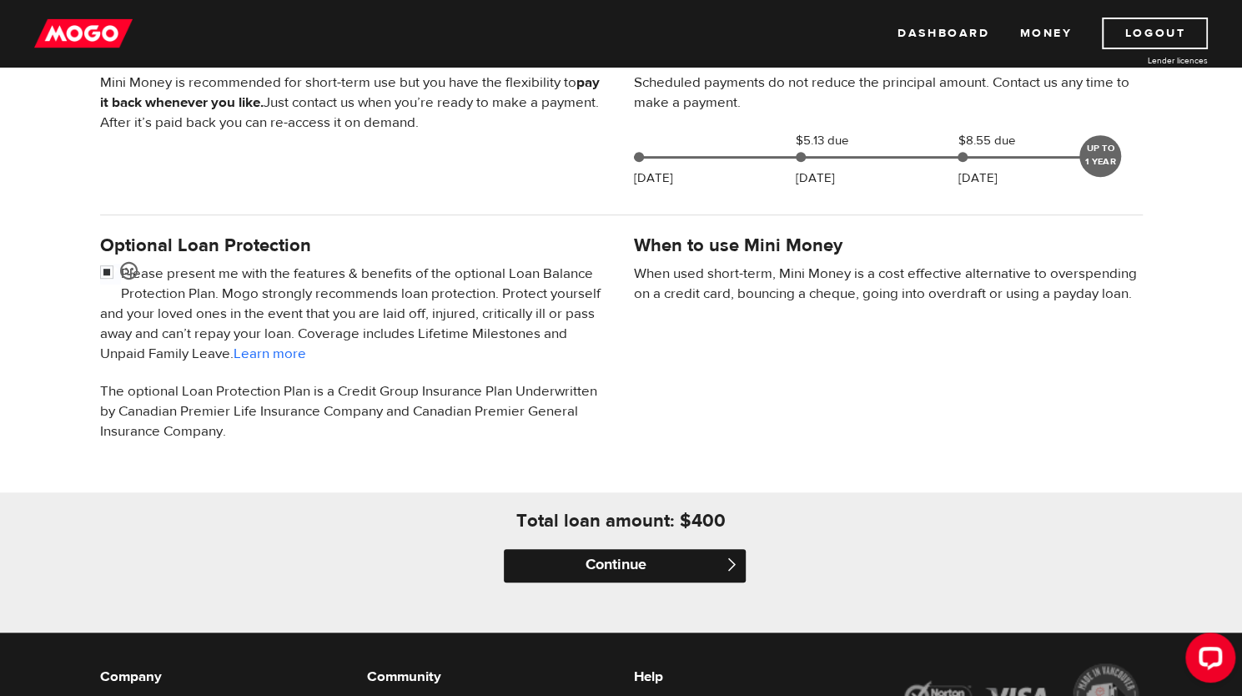
click at [634, 553] on input "Continue" at bounding box center [625, 565] width 242 height 33
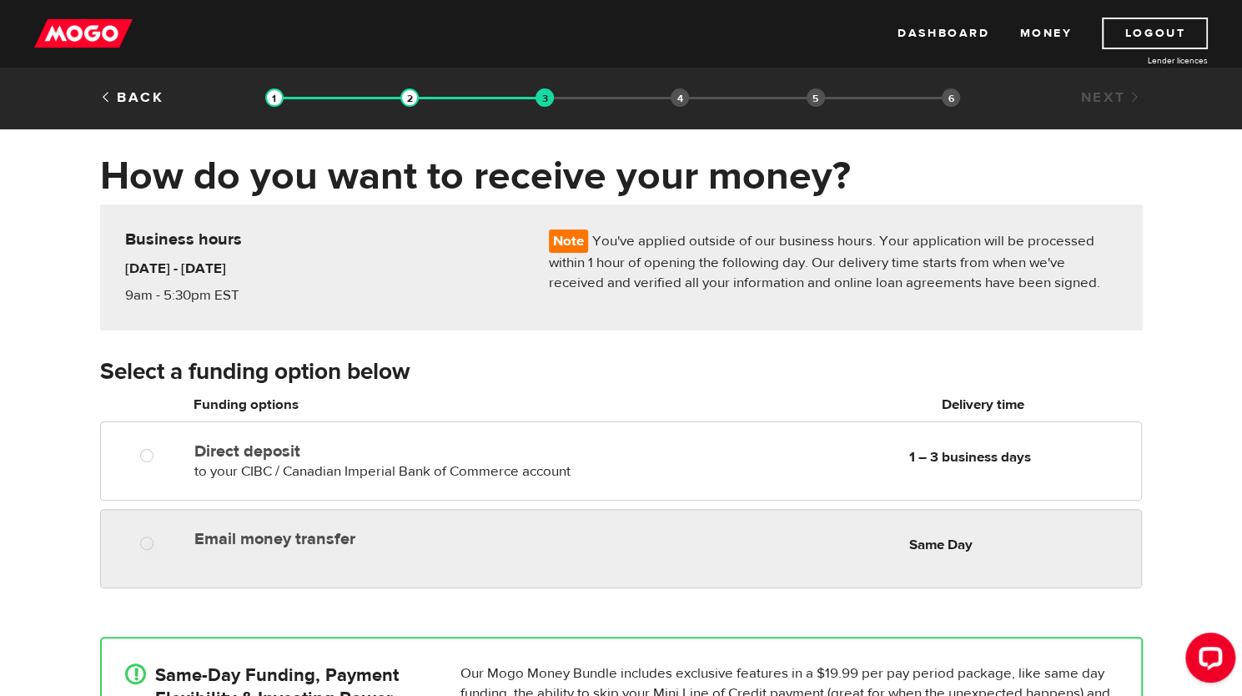
radio input "true"
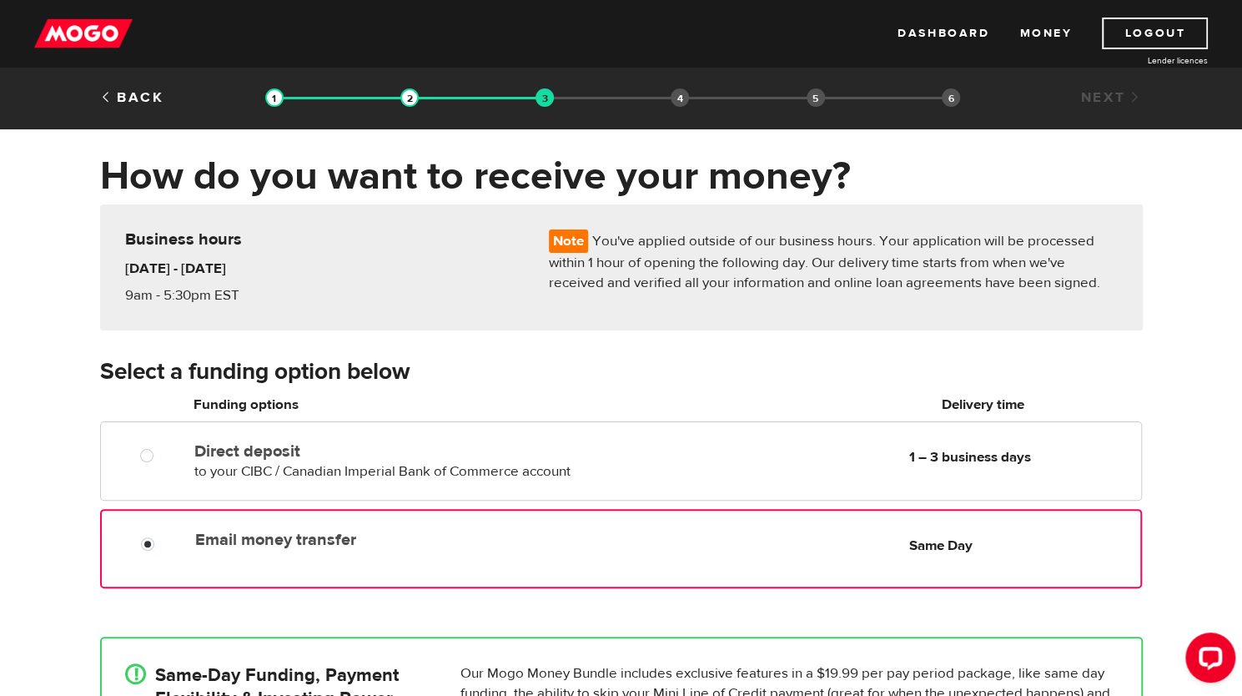
click at [542, 550] on div "Email money transfer Delivery in Same Day Same Day" at bounding box center [663, 539] width 951 height 33
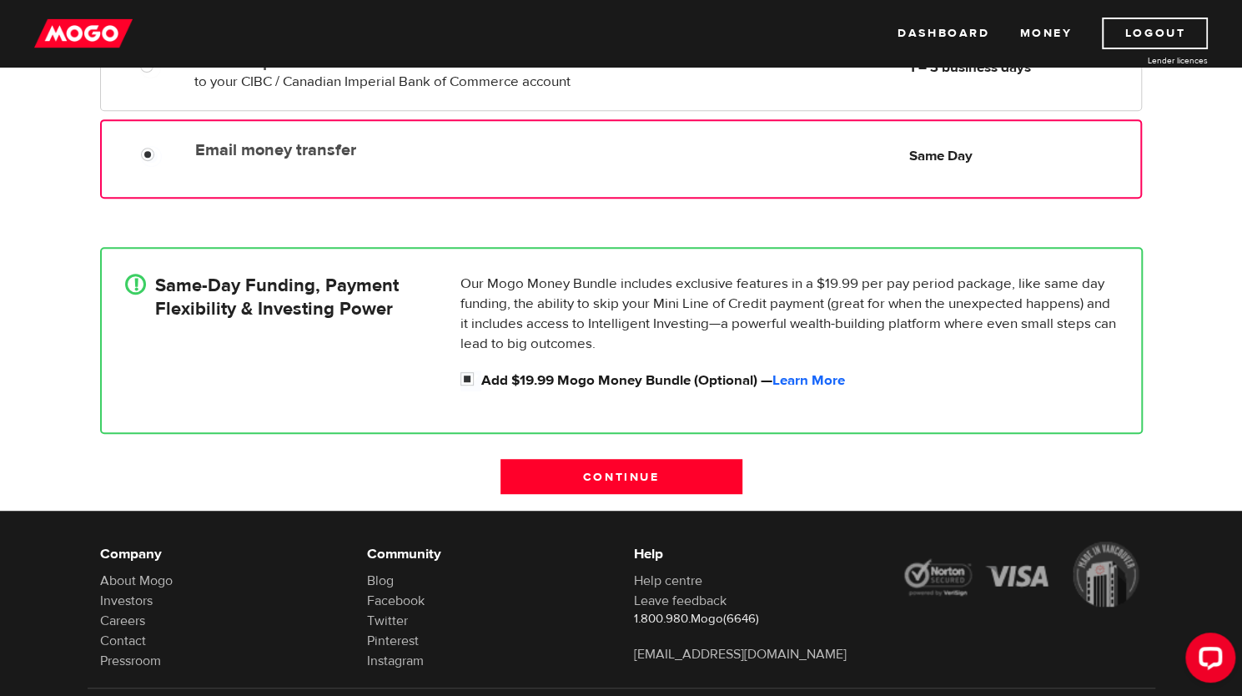
scroll to position [399, 0]
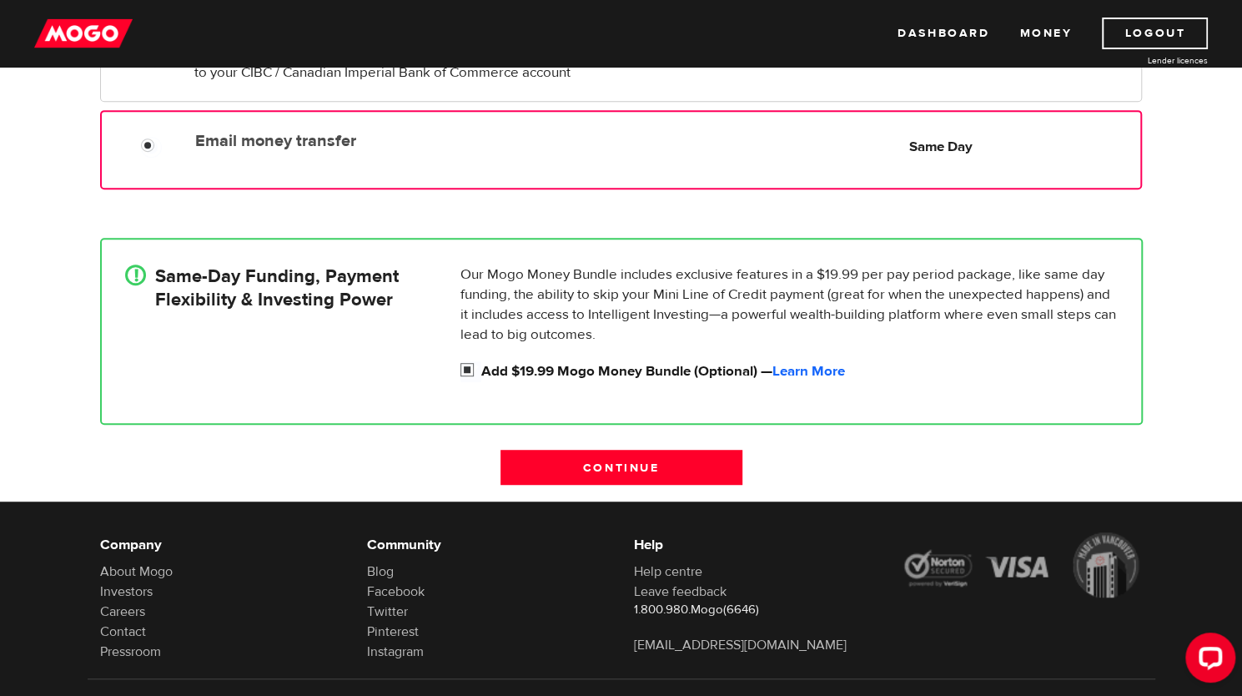
click at [472, 369] on input "Add $19.99 Mogo Money Bundle (Optional) — Learn More" at bounding box center [470, 371] width 21 height 21
checkbox input "false"
radio input "false"
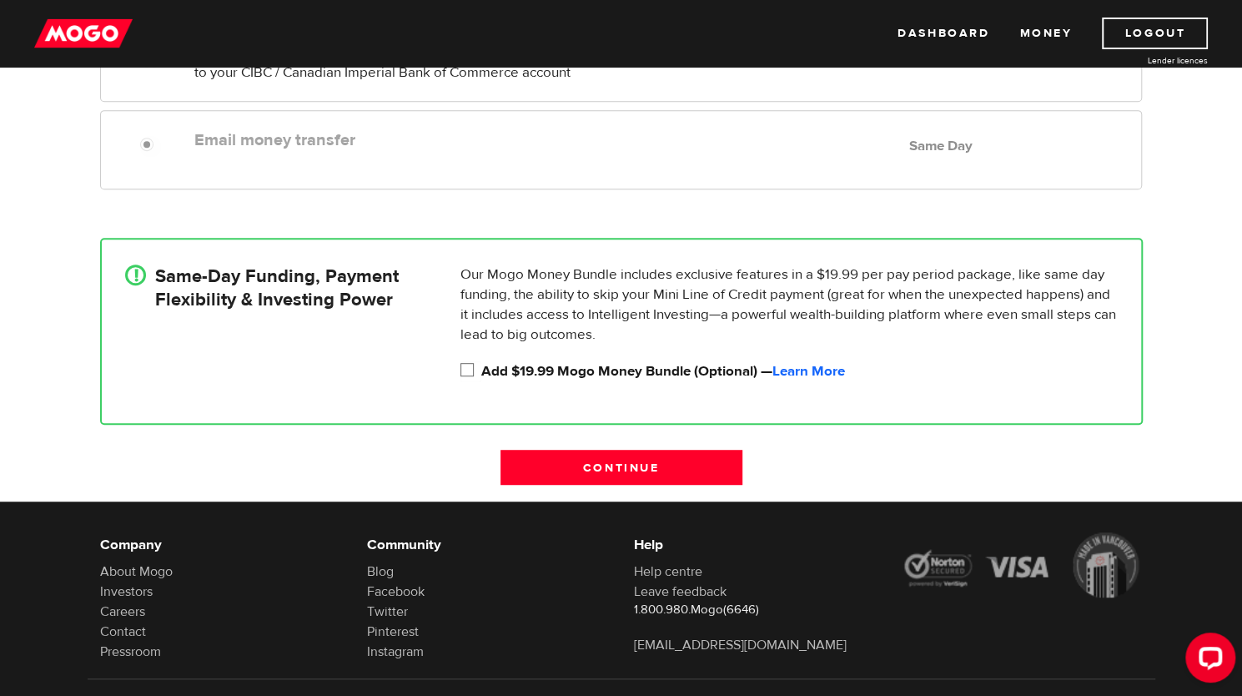
scroll to position [270, 0]
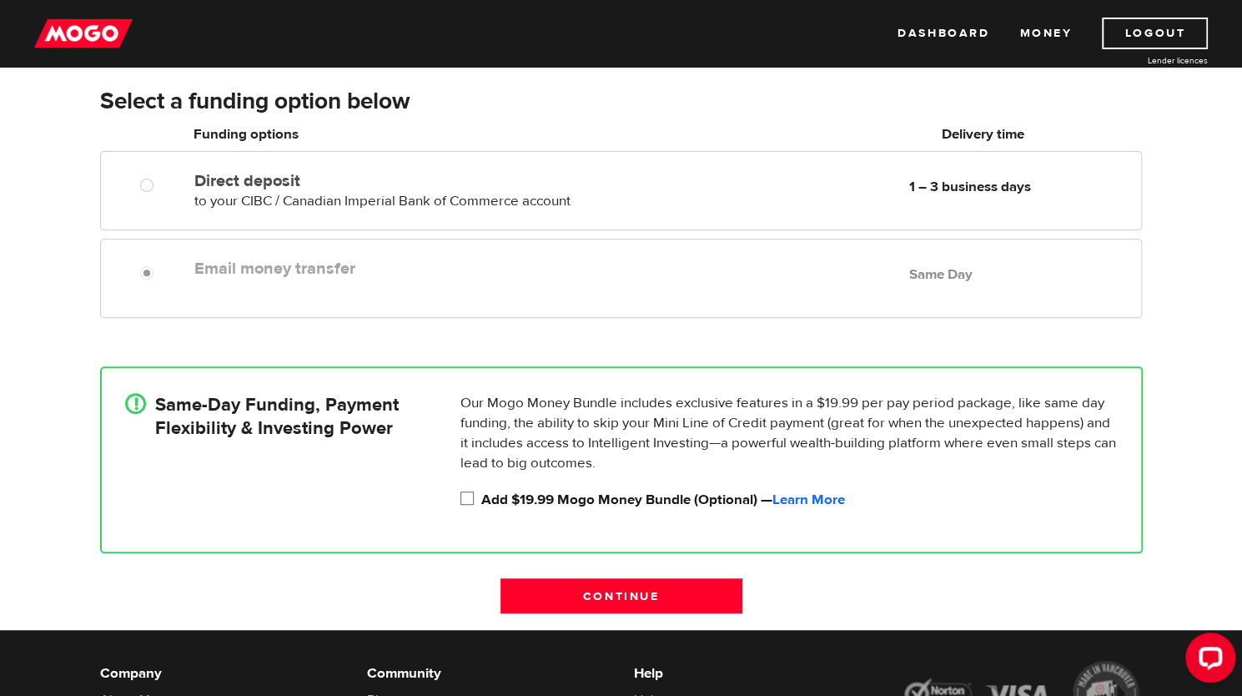
click at [461, 493] on input "Add $19.99 Mogo Money Bundle (Optional) — Learn More" at bounding box center [470, 500] width 21 height 21
checkbox input "true"
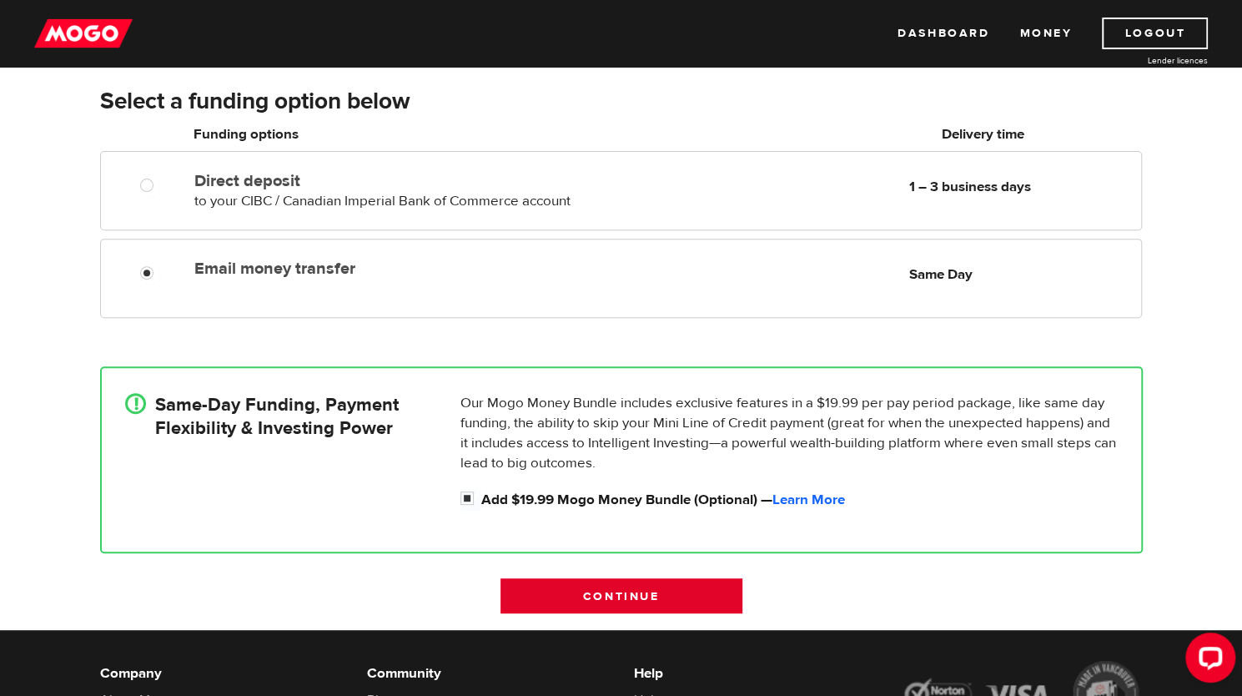
click at [620, 605] on input "Continue" at bounding box center [621, 595] width 242 height 35
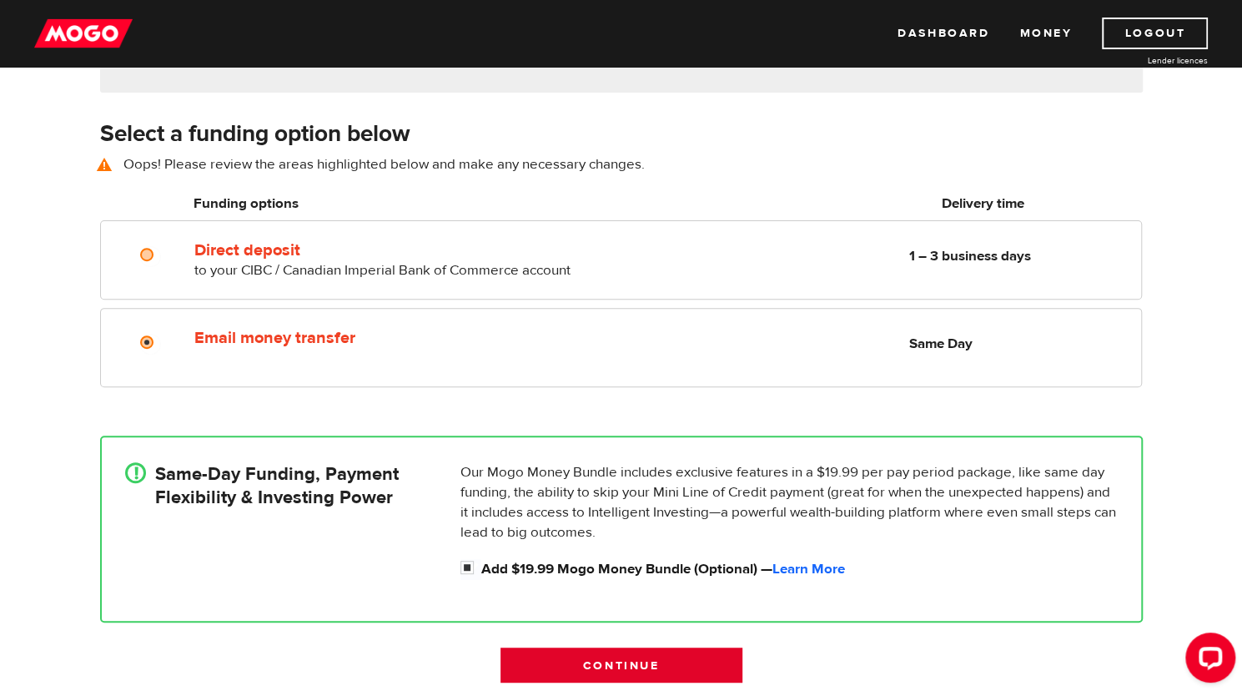
scroll to position [232, 0]
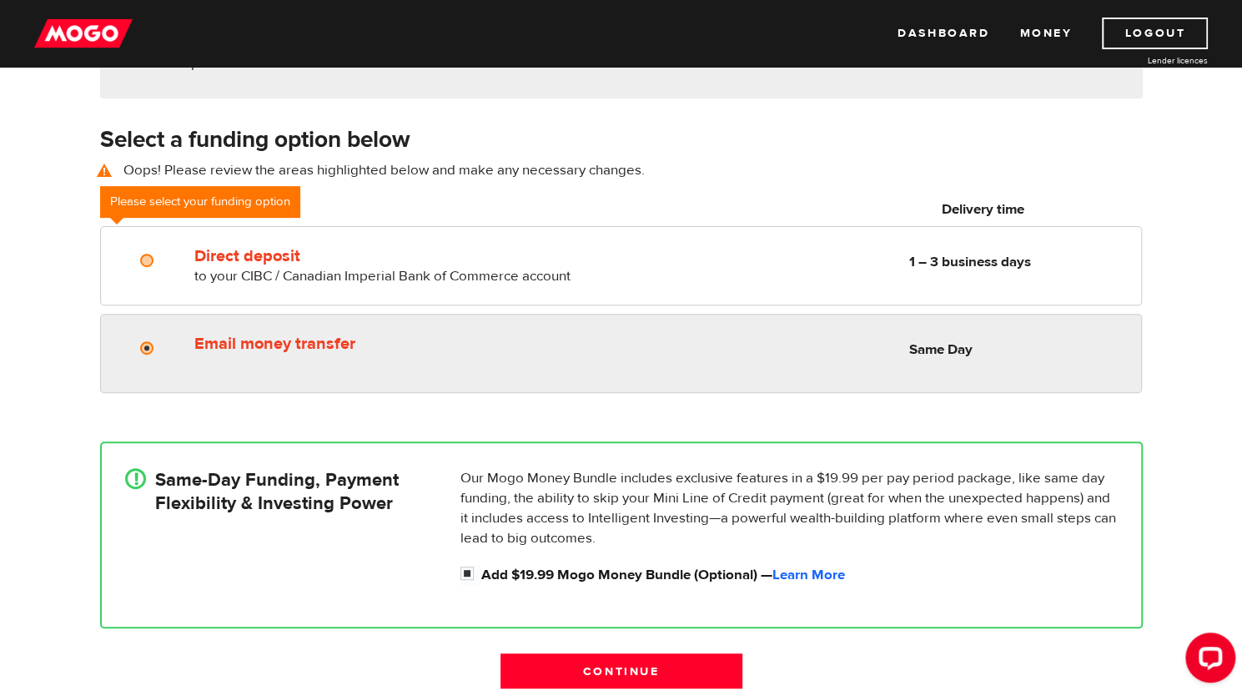
radio input "true"
click at [299, 321] on div "Email money transfer Delivery in Same Day Same Day" at bounding box center [620, 353] width 1041 height 79
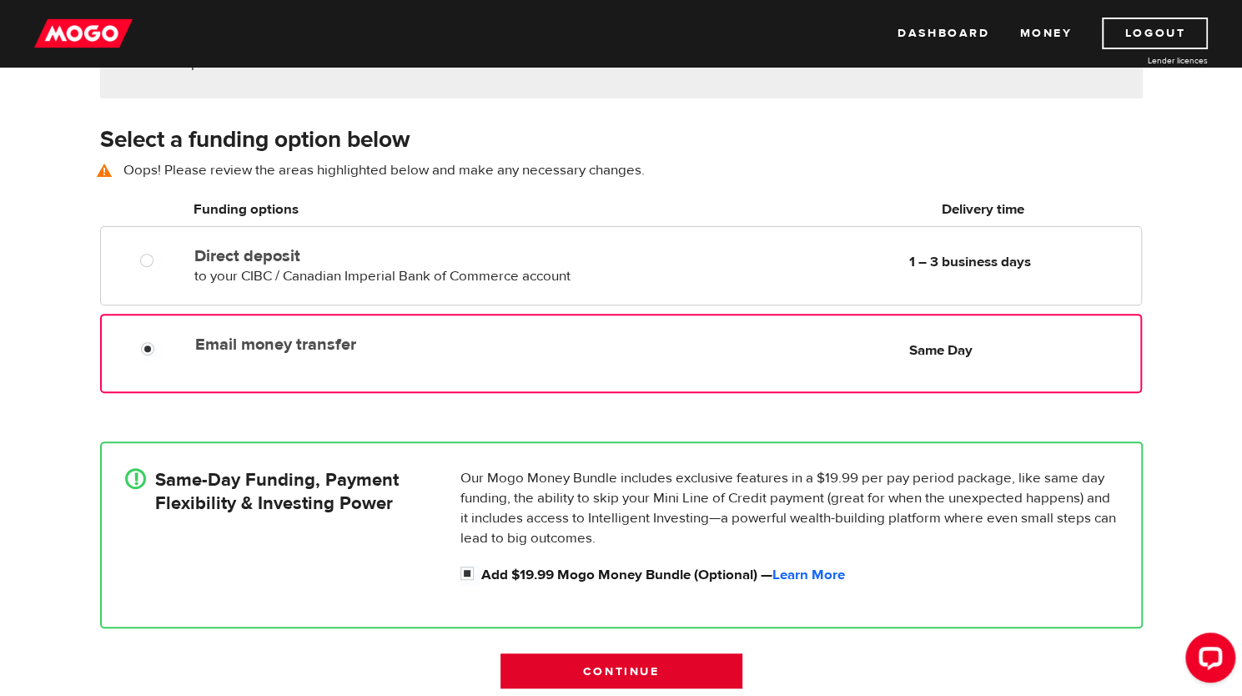
click at [619, 667] on input "Continue" at bounding box center [621, 670] width 242 height 35
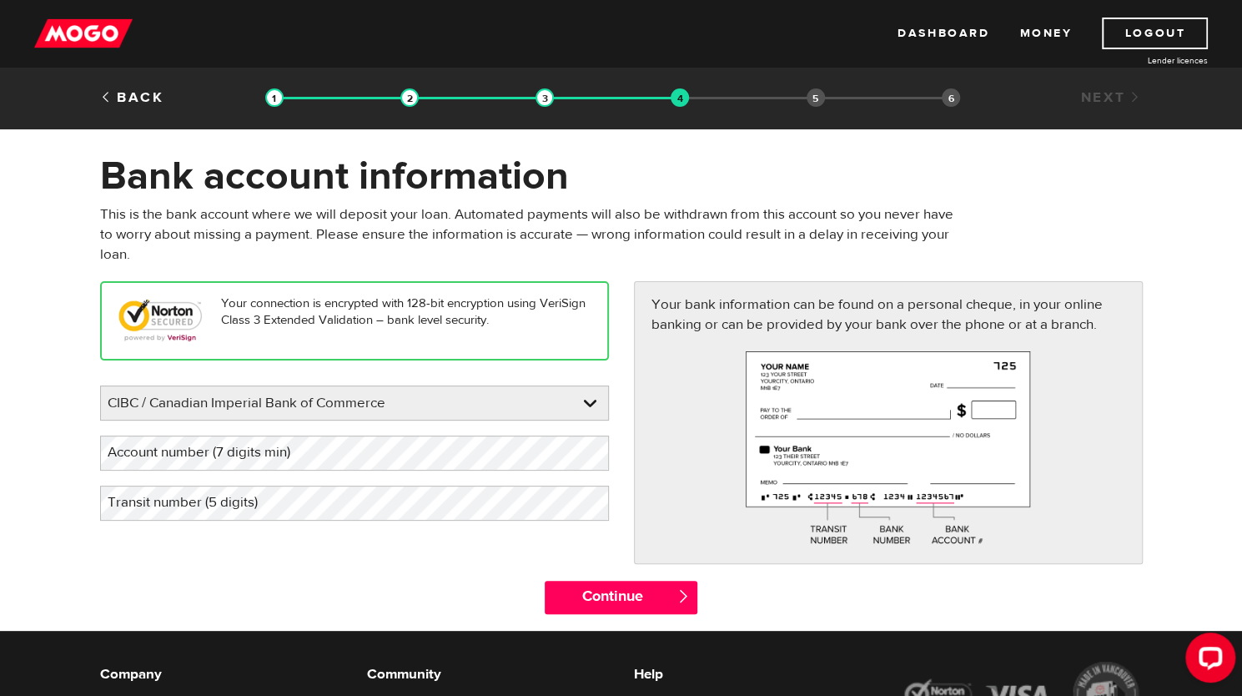
scroll to position [17, 0]
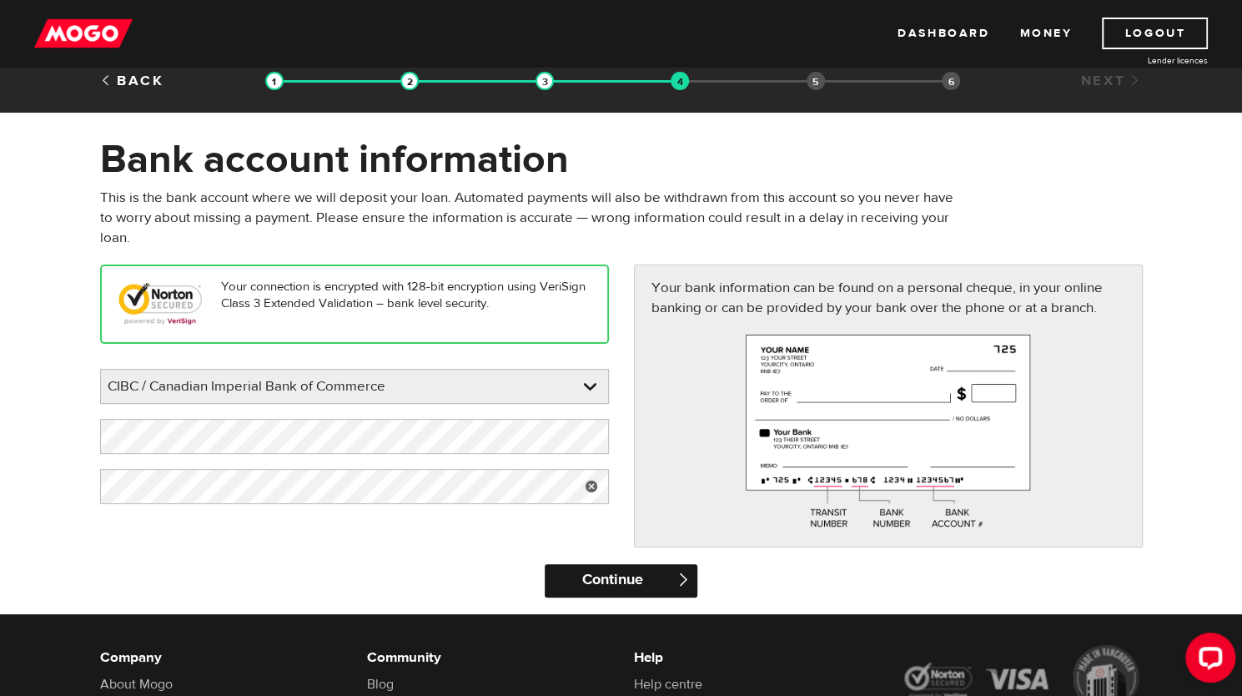
click at [647, 570] on input "Continue" at bounding box center [621, 580] width 153 height 33
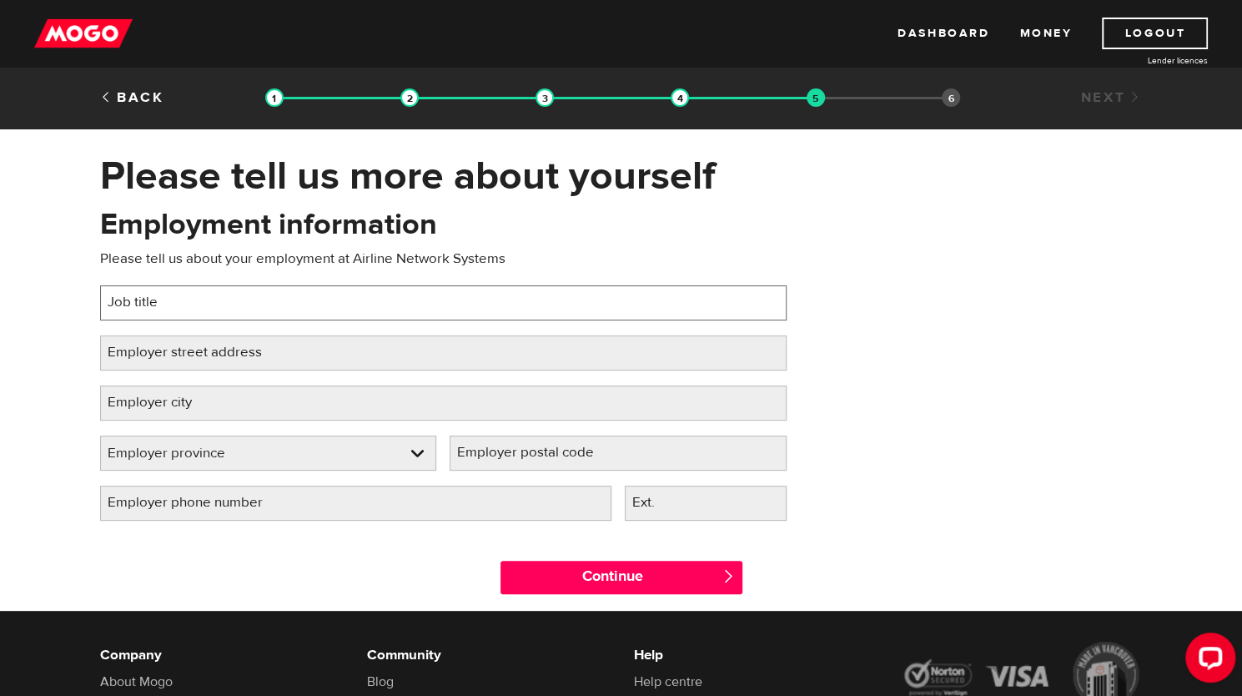
click at [242, 301] on input "Job title" at bounding box center [443, 302] width 686 height 35
type input "Air freight Coordinator"
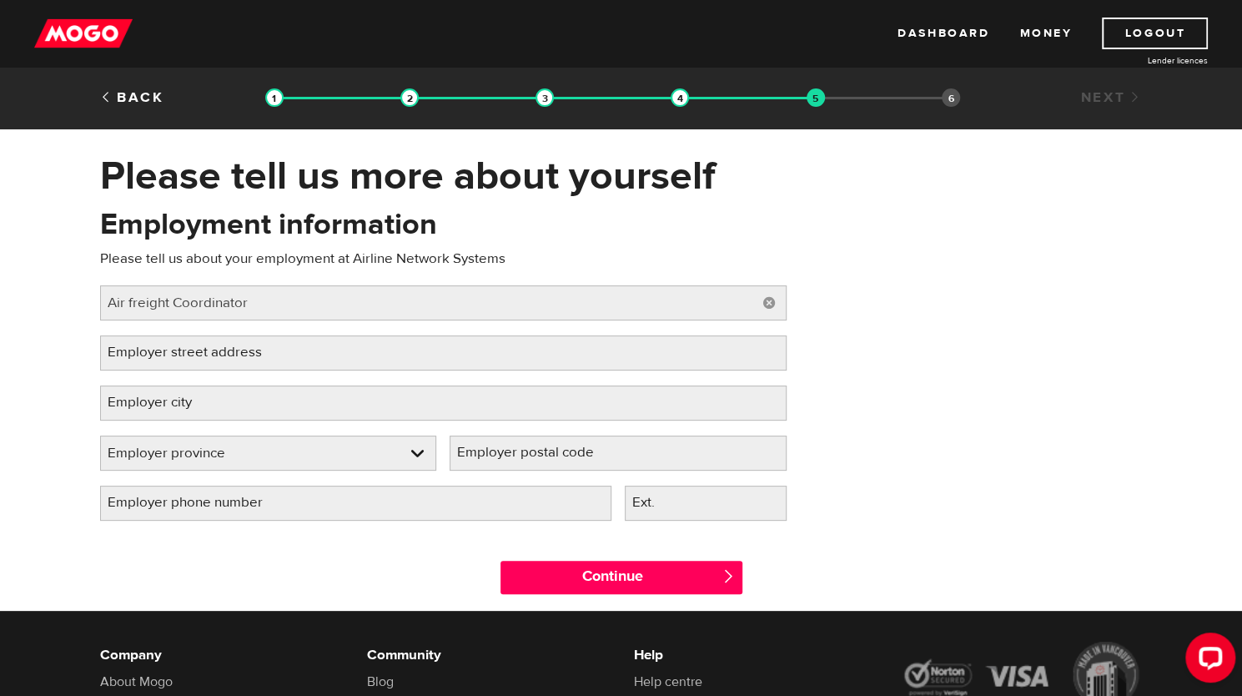
click at [245, 344] on label "Employer street address" at bounding box center [198, 352] width 196 height 34
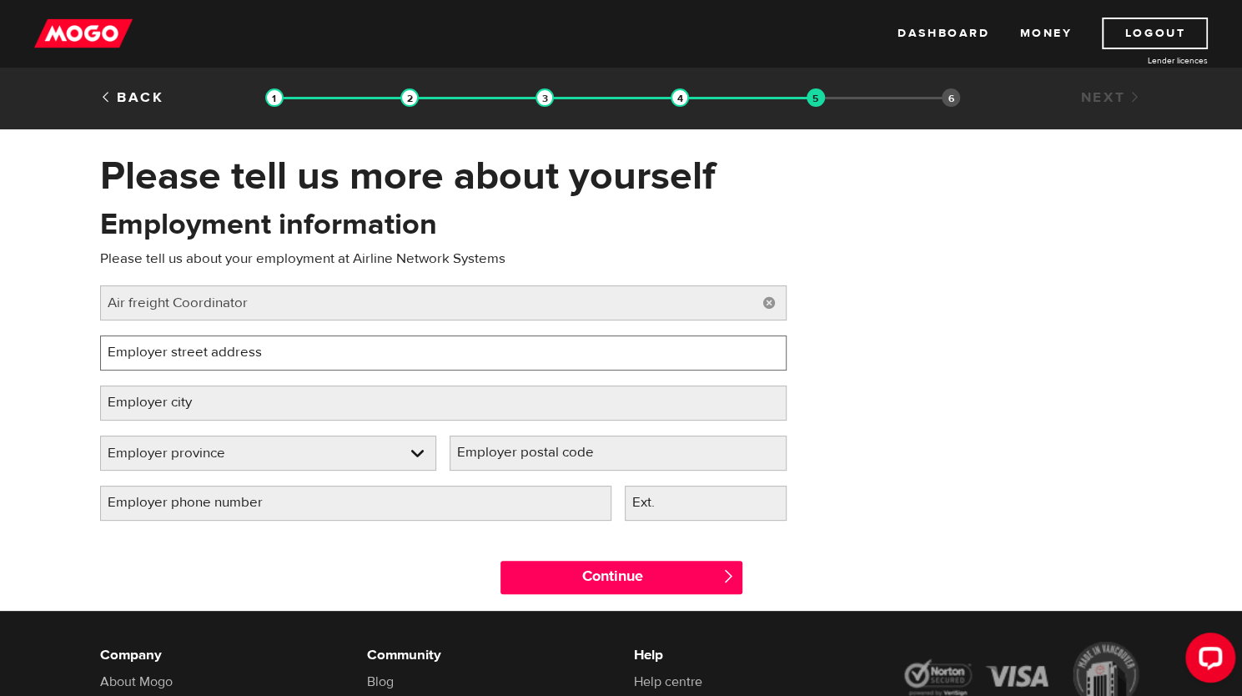
click at [245, 344] on input "Employer street address" at bounding box center [443, 352] width 686 height 35
type input "Airport drive road"
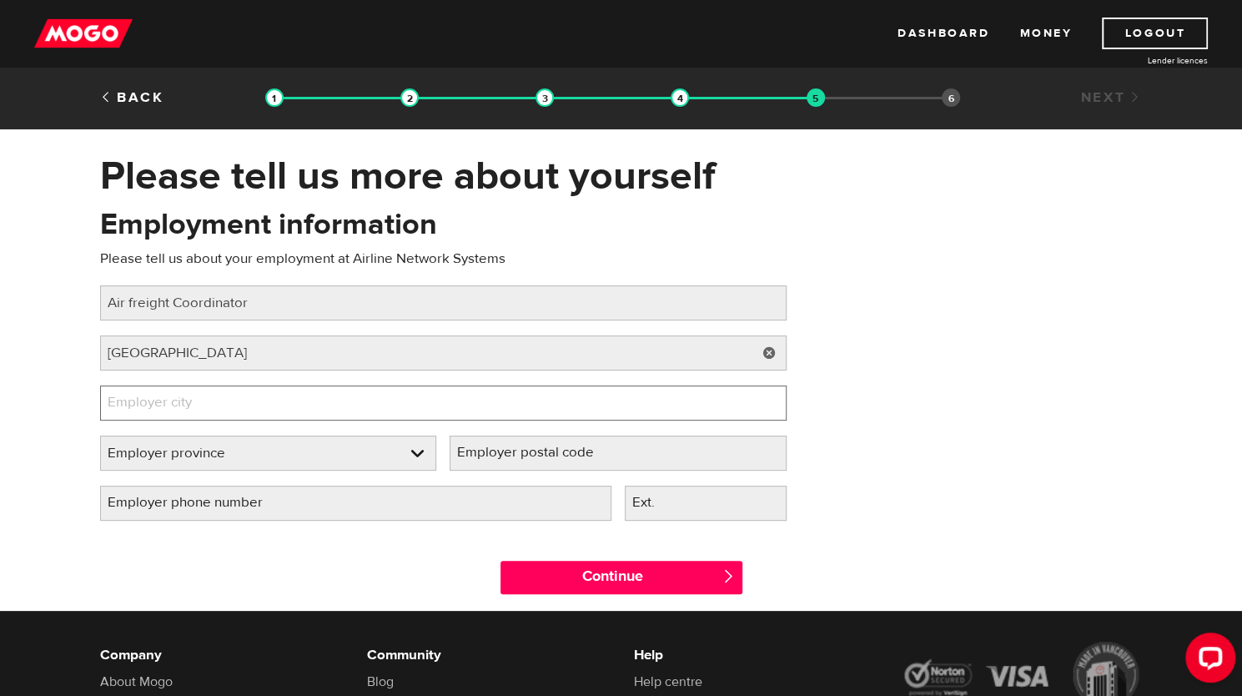
click at [266, 405] on input "Employer city" at bounding box center [443, 402] width 686 height 35
type input "Toronto"
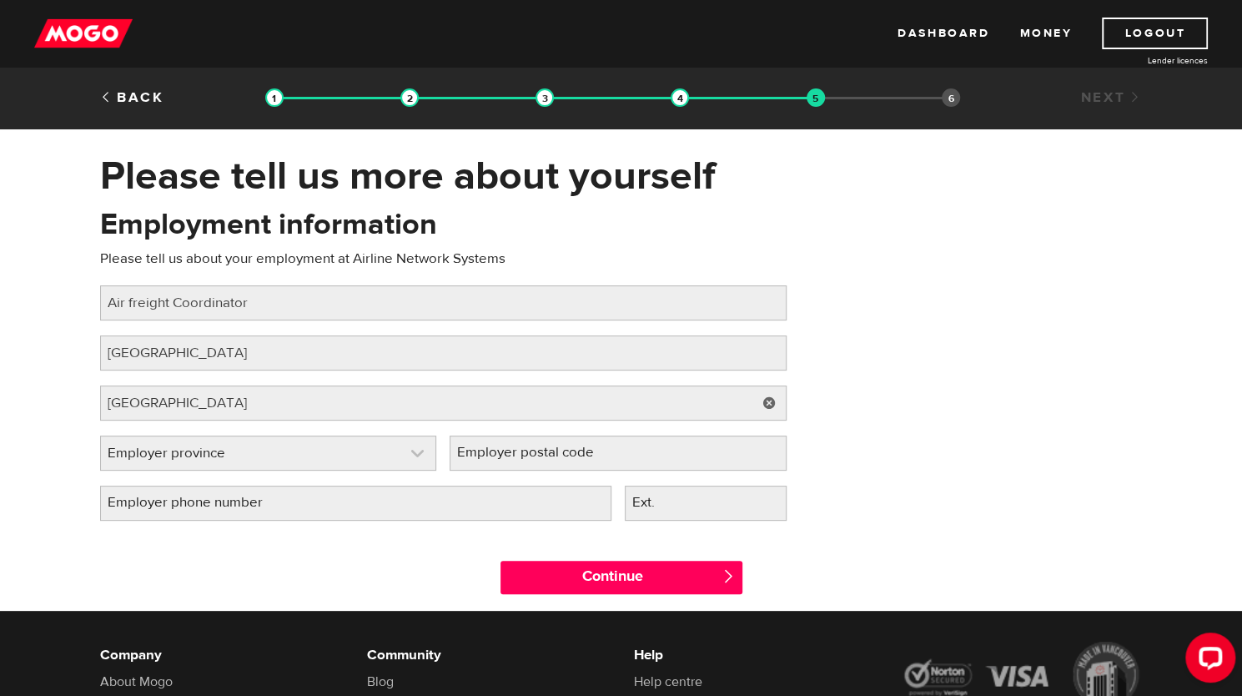
click at [417, 451] on link at bounding box center [268, 452] width 335 height 33
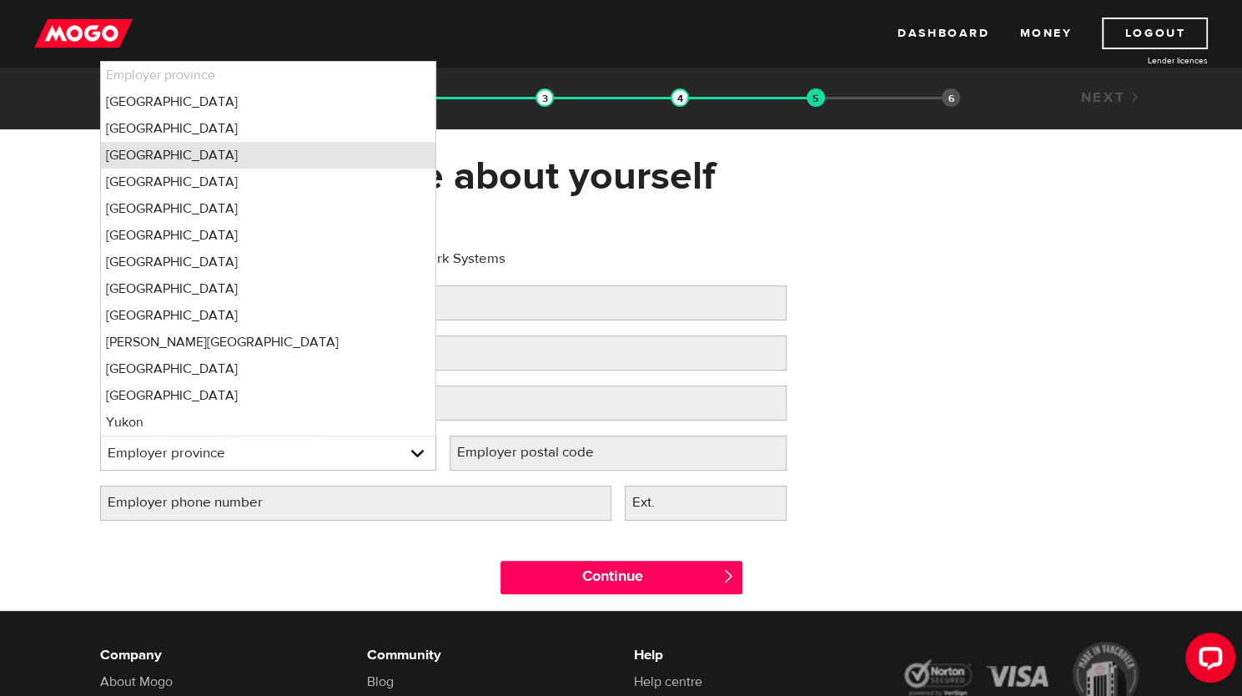
click at [234, 144] on li "Ontario" at bounding box center [268, 155] width 335 height 27
select select "ON"
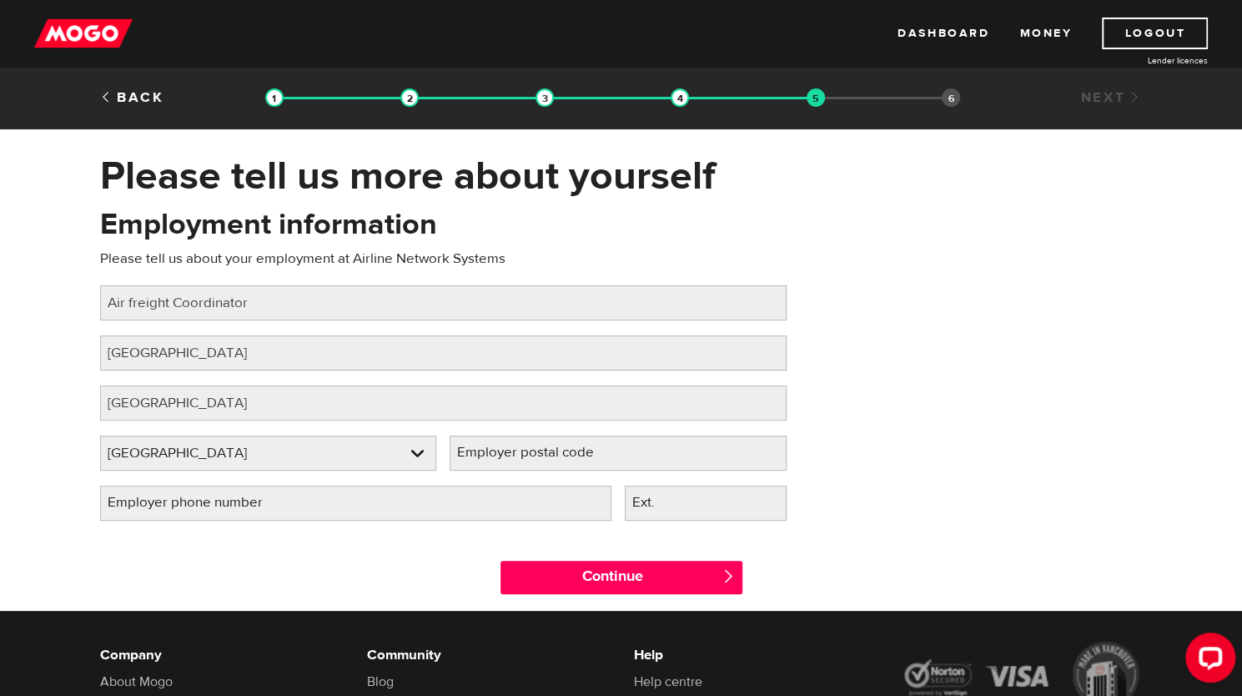
click at [530, 455] on label "Employer postal code" at bounding box center [539, 452] width 178 height 34
click at [530, 455] on input "Employer postal code" at bounding box center [618, 452] width 337 height 35
type input "l5p1b1"
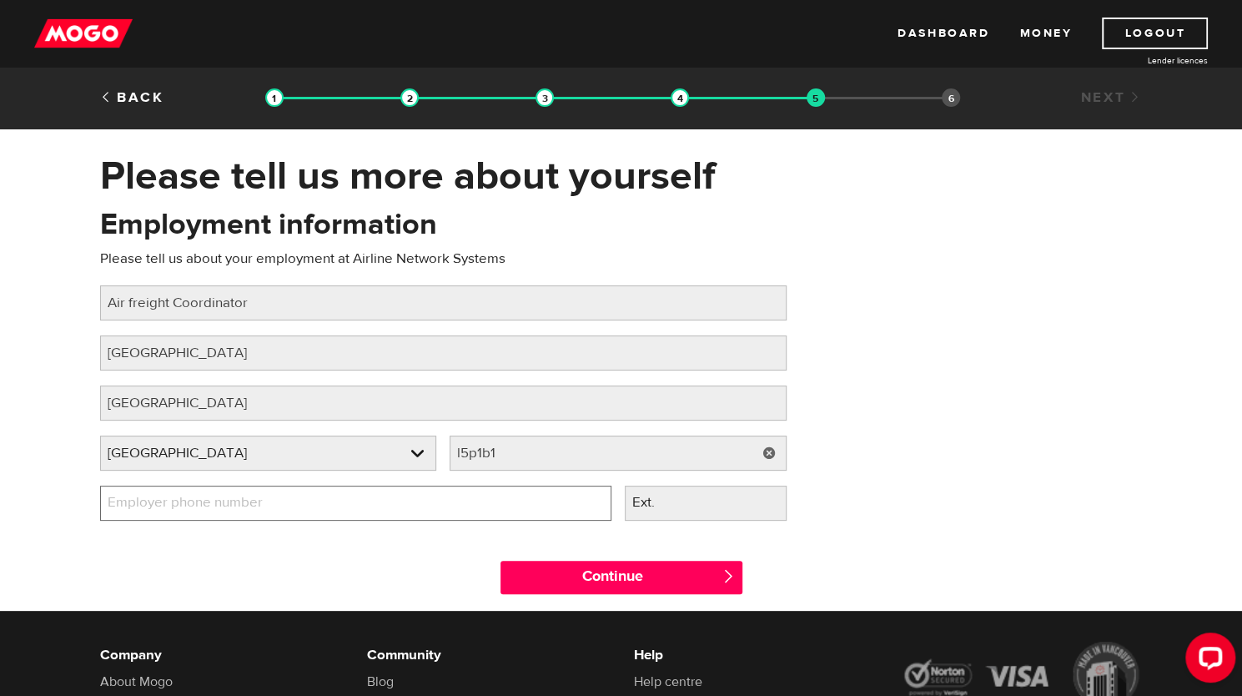
click at [472, 506] on input "Employer phone number" at bounding box center [355, 502] width 511 height 35
type input "(416) 895-5094"
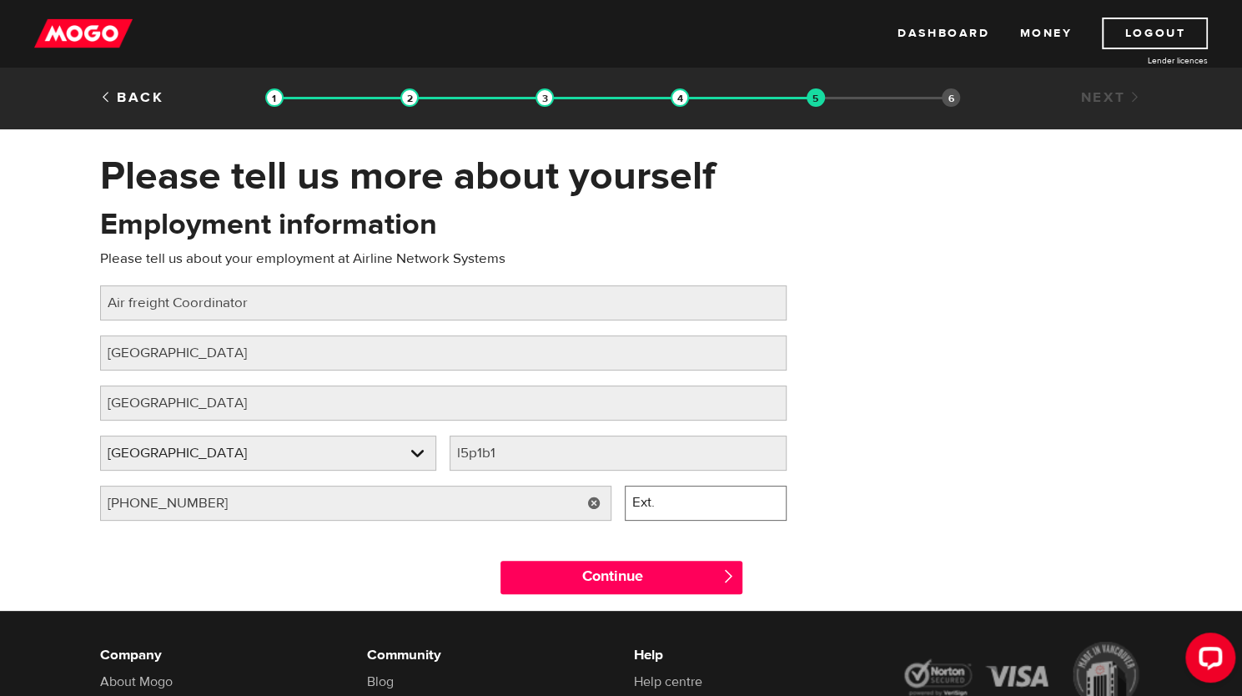
click at [689, 500] on input "Ext." at bounding box center [706, 502] width 162 height 35
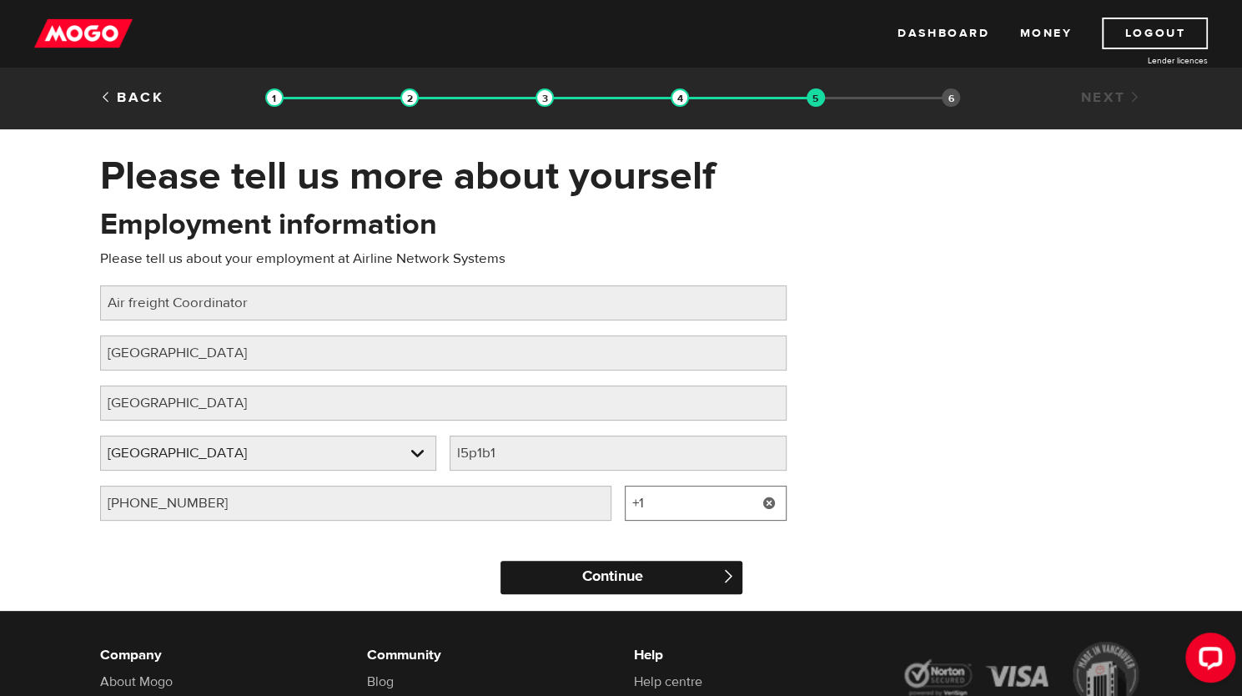
type input "+1"
click at [672, 577] on input "Continue" at bounding box center [621, 576] width 242 height 33
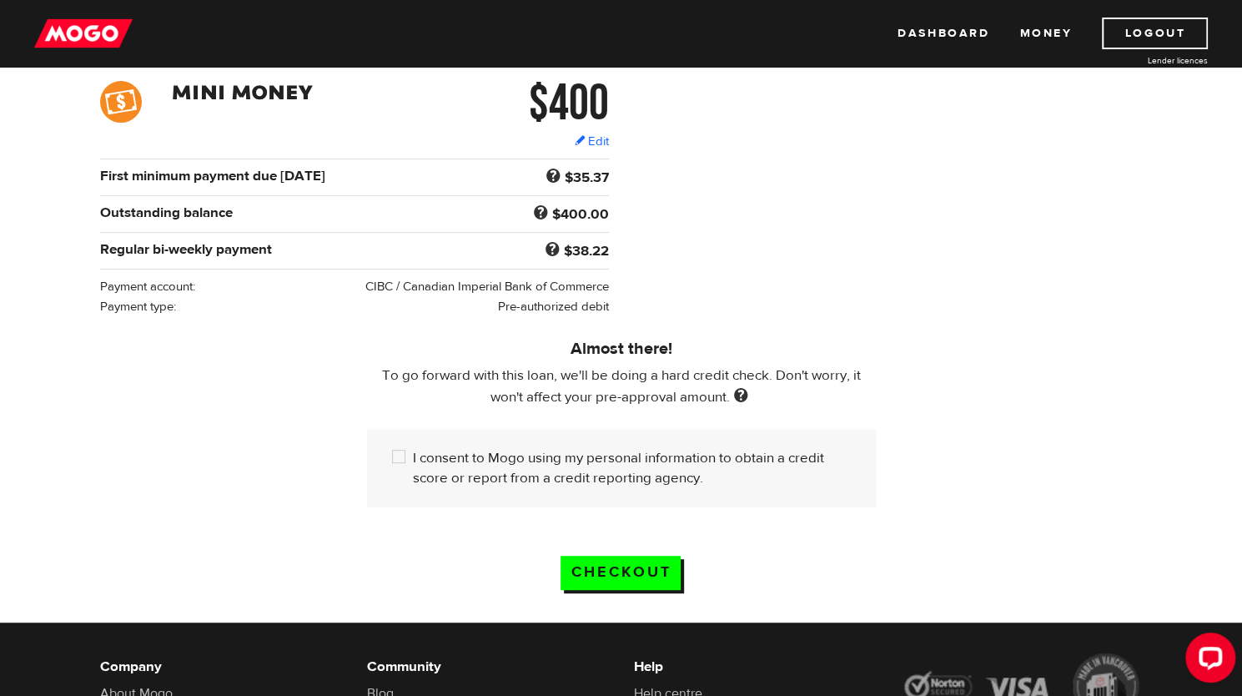
scroll to position [255, 0]
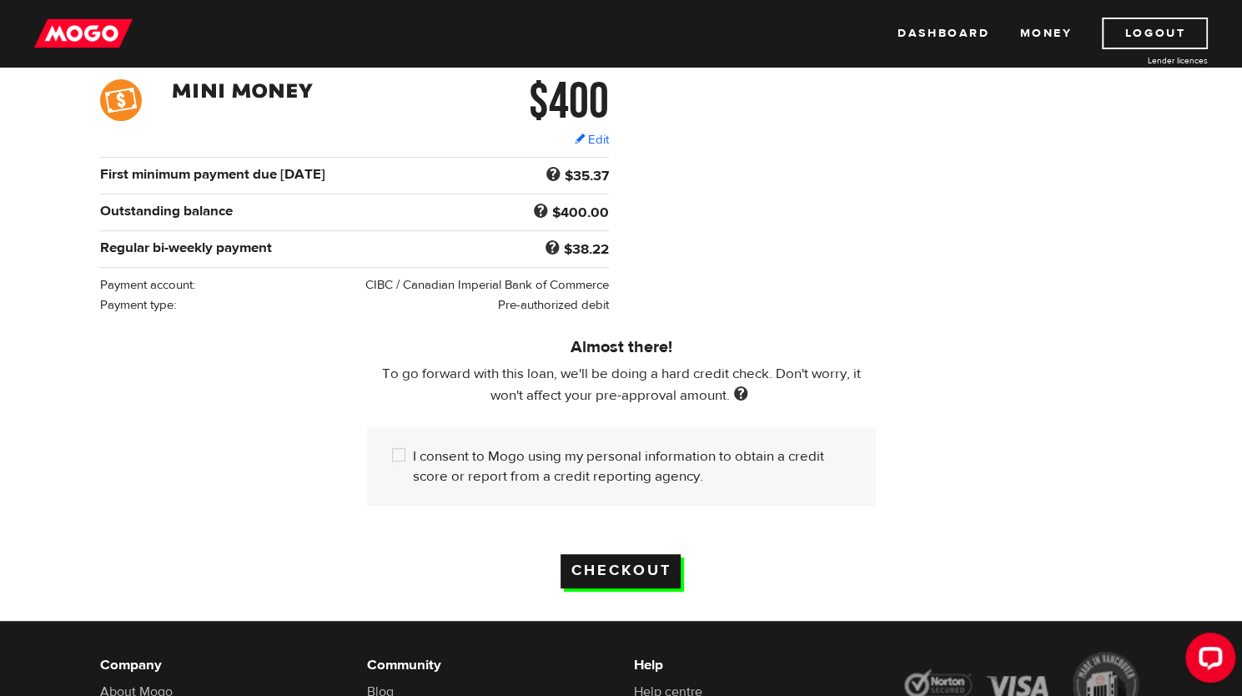
click at [629, 561] on input "Checkout" at bounding box center [620, 571] width 120 height 34
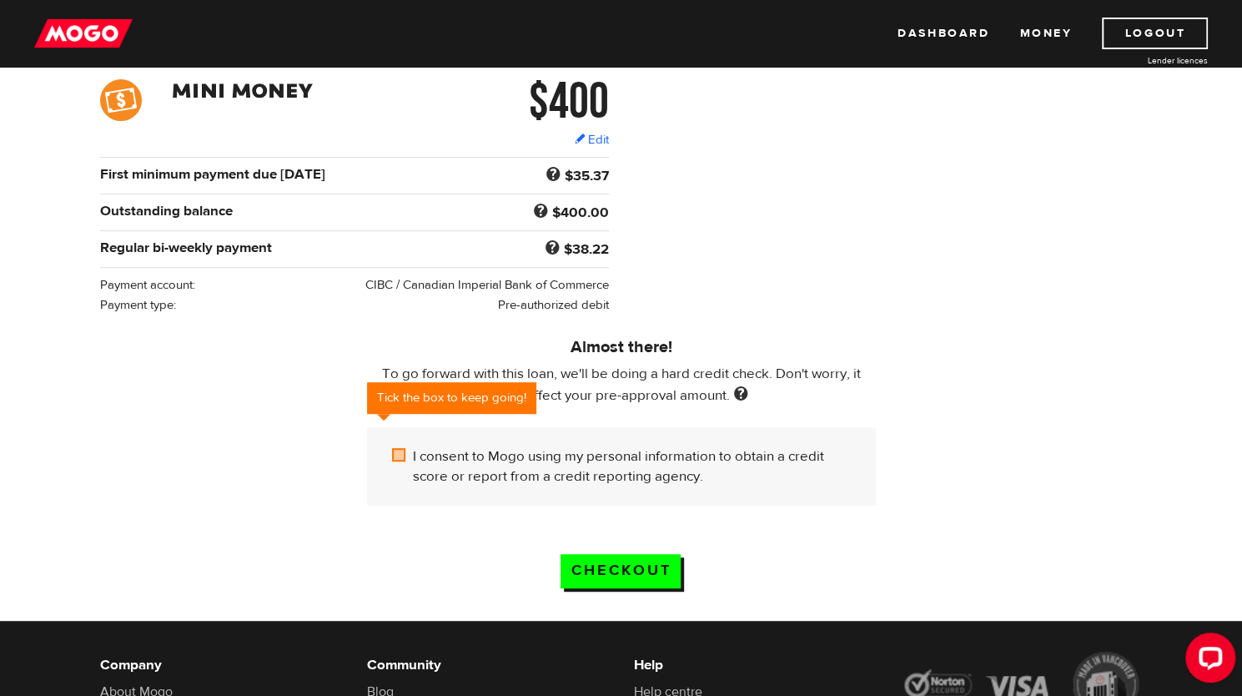
click at [396, 454] on input "I consent to Mogo using my personal information to obtain a credit score or rep…" at bounding box center [402, 456] width 21 height 21
checkbox input "true"
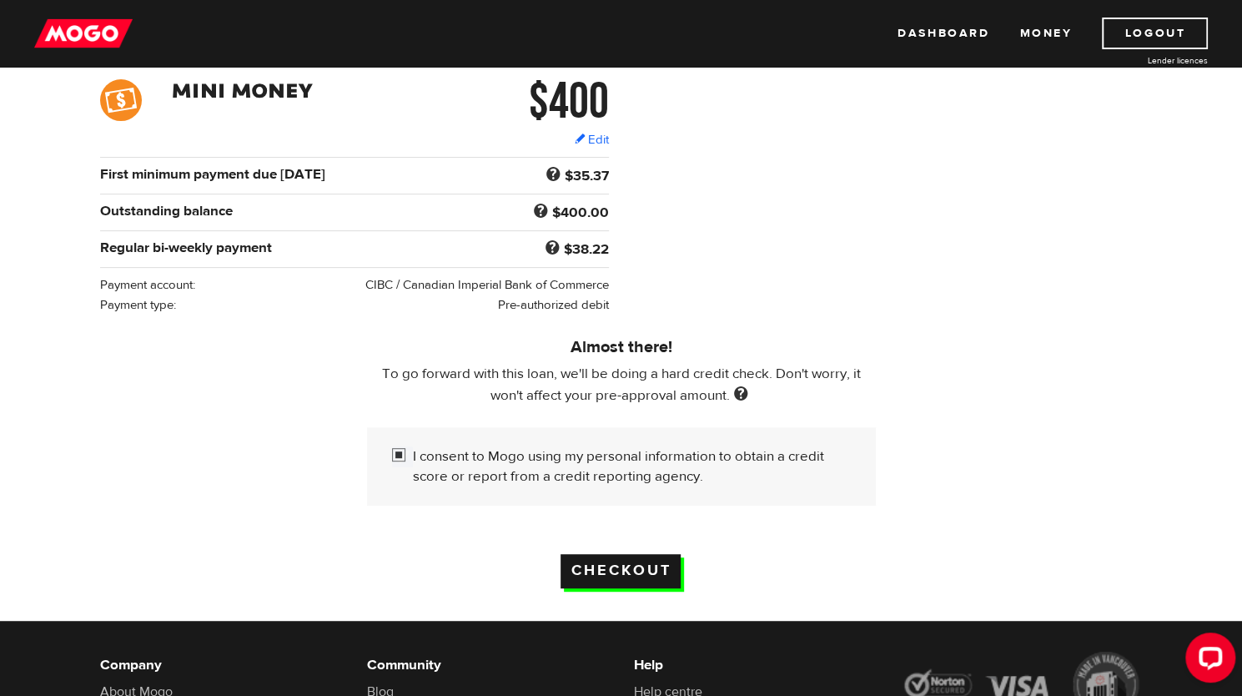
click at [646, 570] on input "Checkout" at bounding box center [620, 571] width 120 height 34
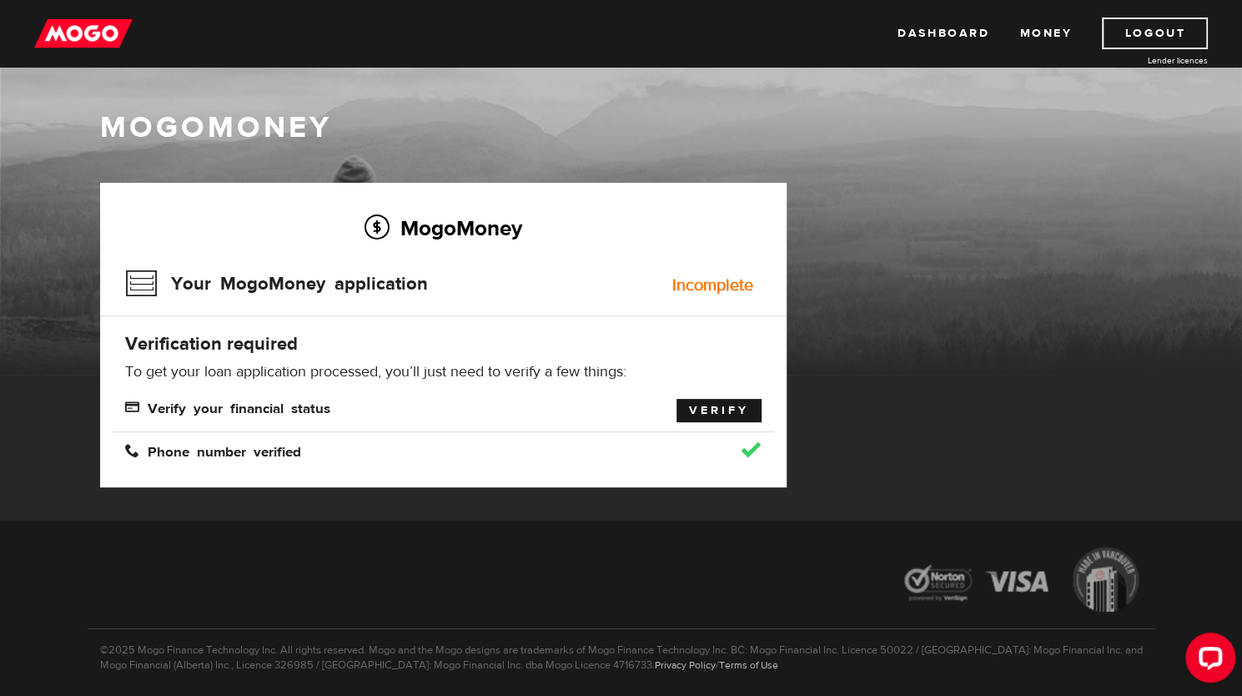
click at [714, 407] on link "Verify" at bounding box center [718, 410] width 85 height 23
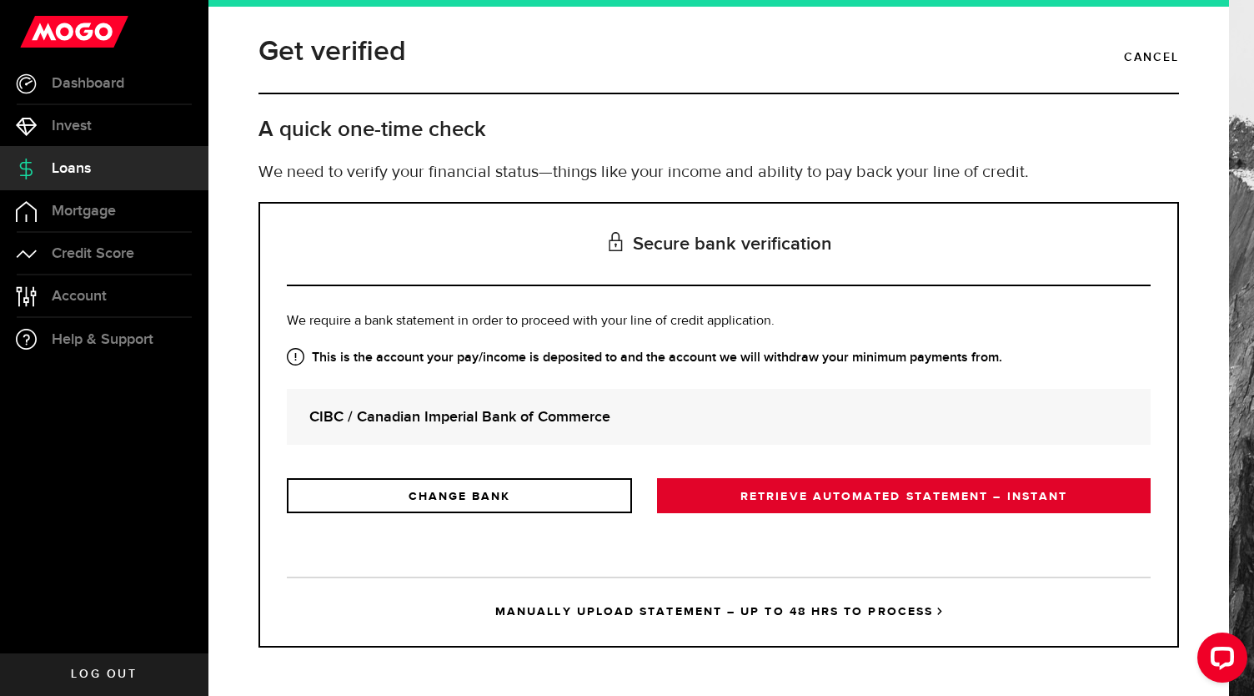
click at [759, 500] on link "RETRIEVE AUTOMATED STATEMENT – INSTANT" at bounding box center [904, 495] width 494 height 35
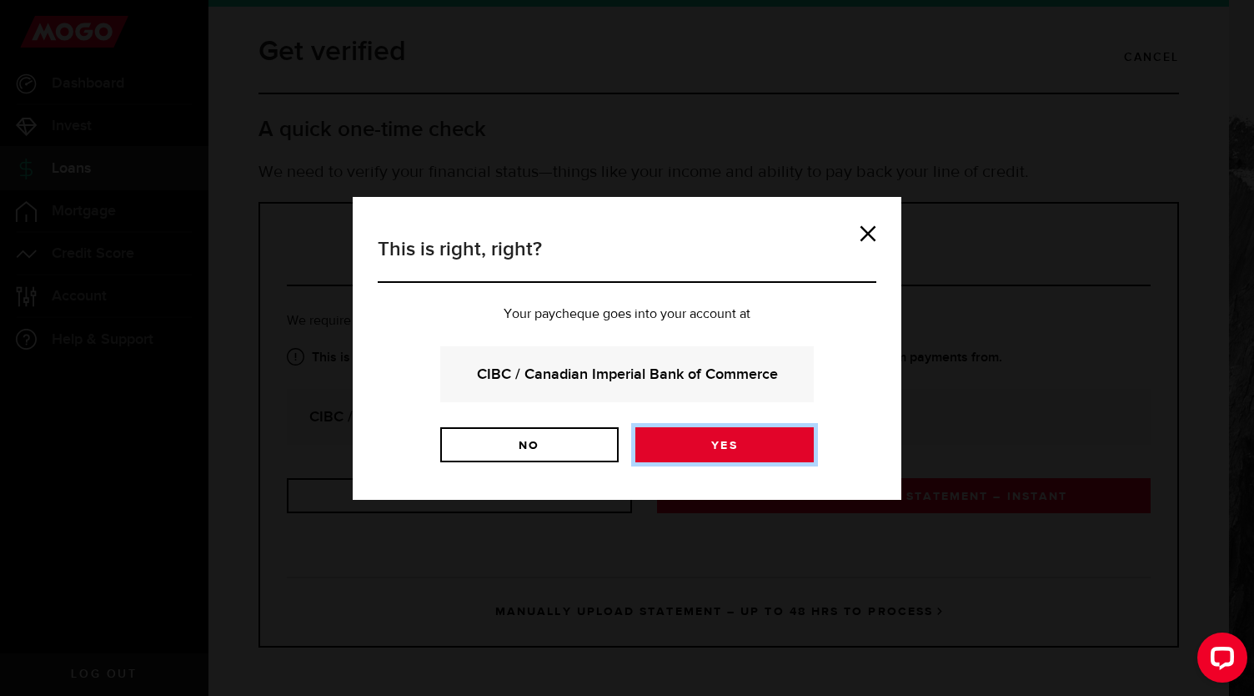
click at [714, 443] on link "Yes" at bounding box center [725, 444] width 178 height 35
